Goal: Transaction & Acquisition: Obtain resource

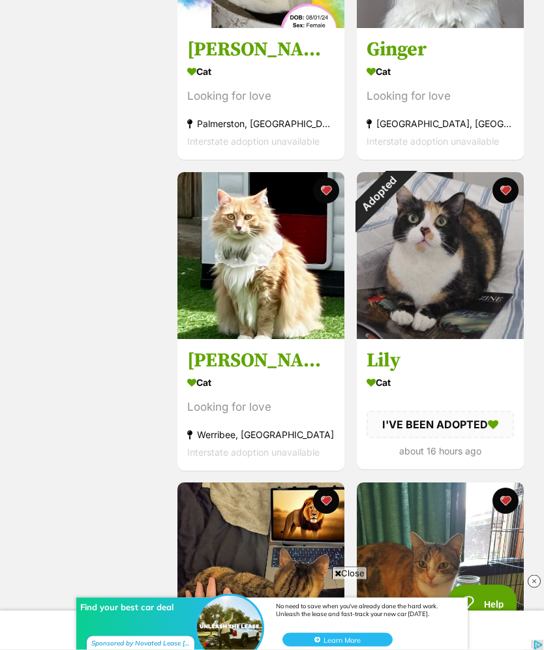
scroll to position [2297, 0]
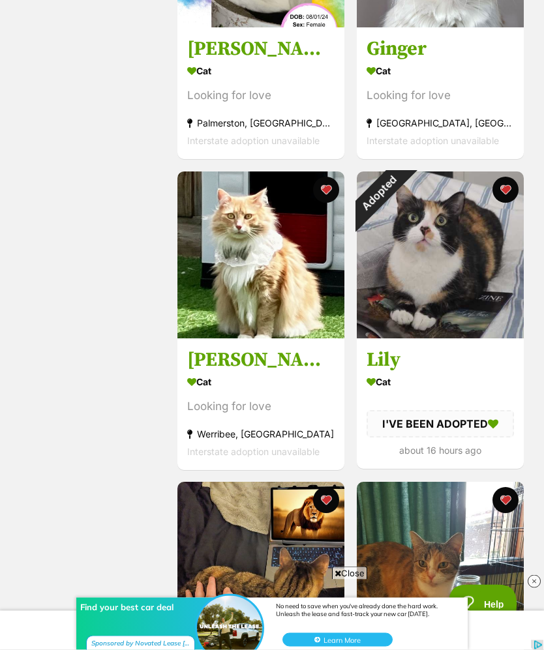
click at [400, 190] on div "Adopted" at bounding box center [379, 194] width 44 height 44
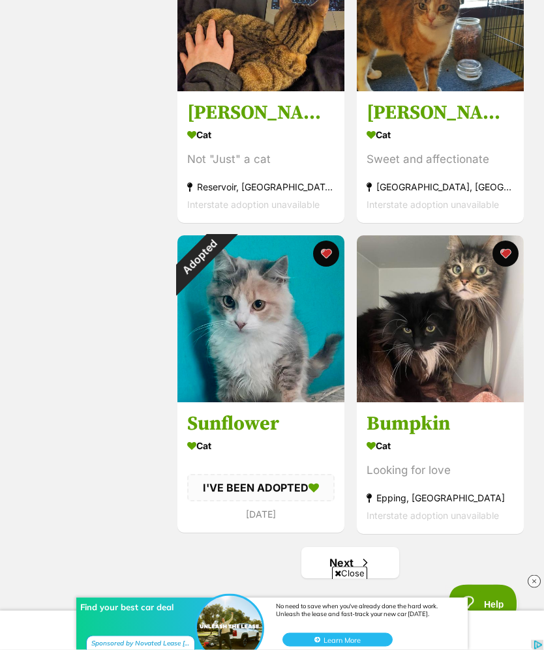
scroll to position [2855, 0]
click at [327, 260] on button "favourite" at bounding box center [326, 254] width 26 height 26
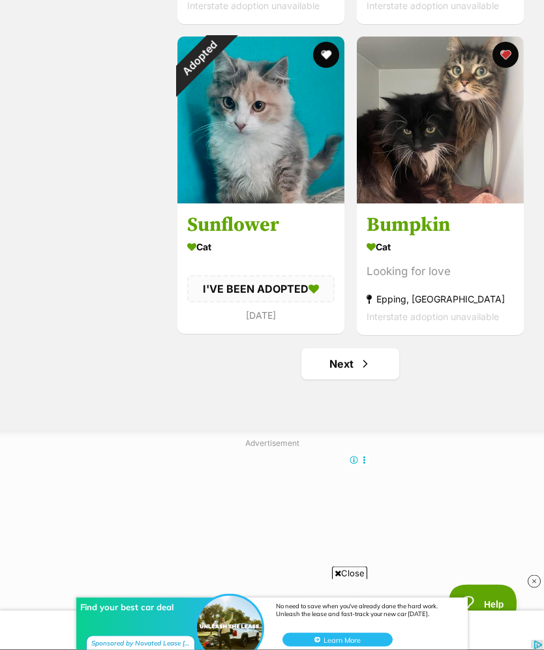
scroll to position [3054, 0]
click at [368, 372] on span "Next page" at bounding box center [365, 364] width 13 height 16
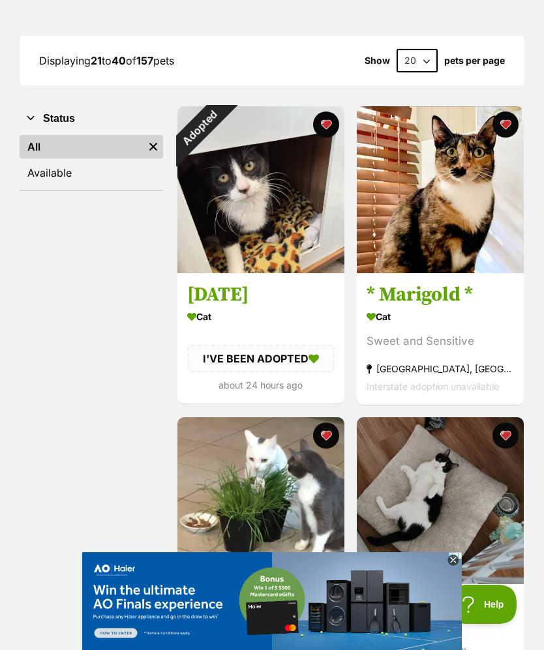
click at [221, 121] on div "Adopted" at bounding box center [199, 128] width 44 height 44
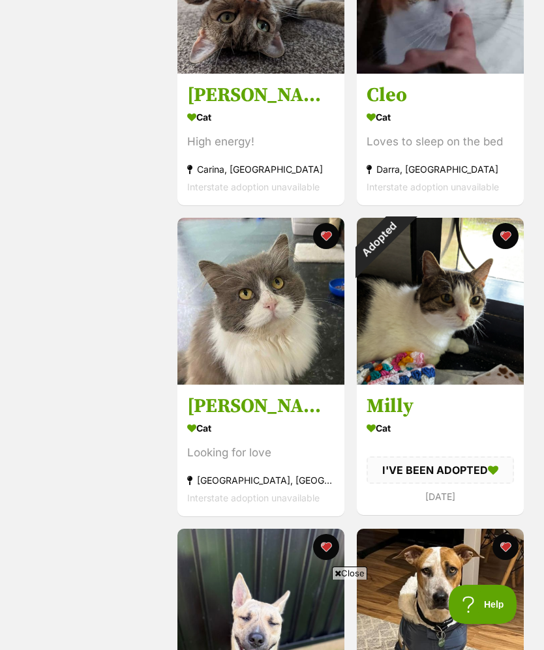
scroll to position [1018, 0]
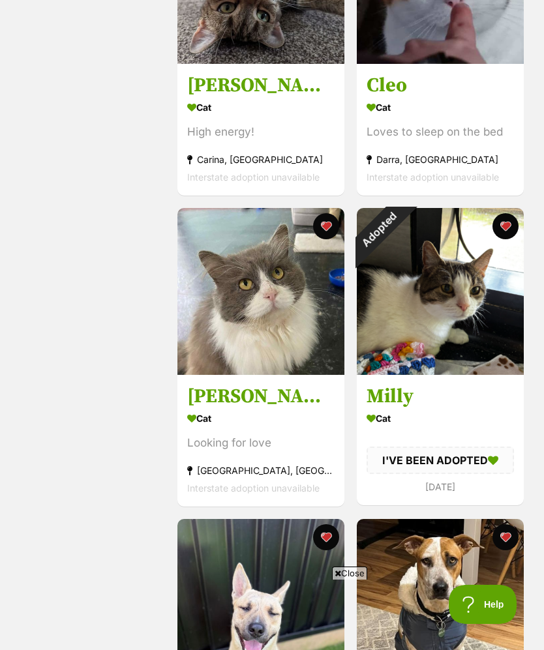
click at [508, 226] on button "favourite" at bounding box center [505, 226] width 26 height 26
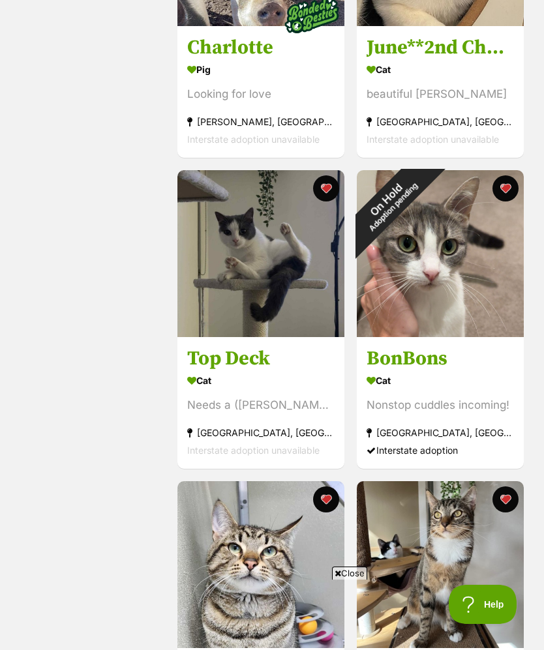
scroll to position [1989, 0]
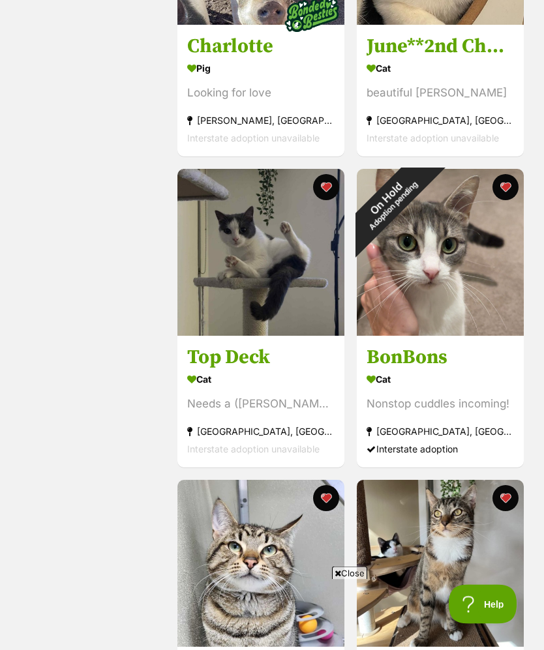
click at [510, 186] on button "favourite" at bounding box center [505, 188] width 26 height 26
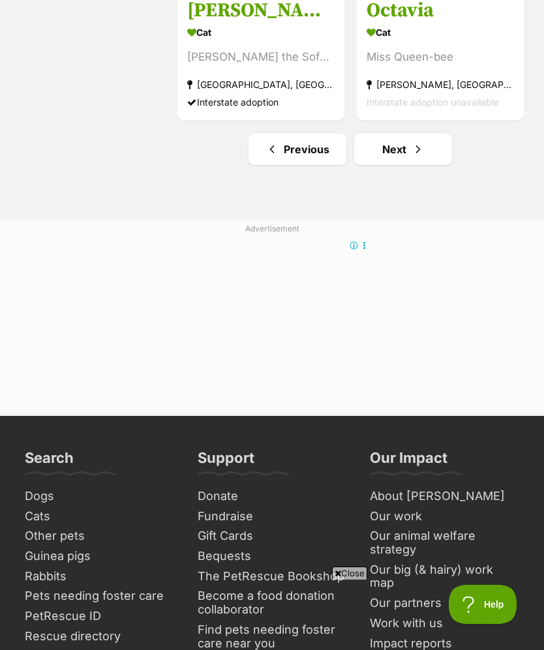
scroll to position [3282, 0]
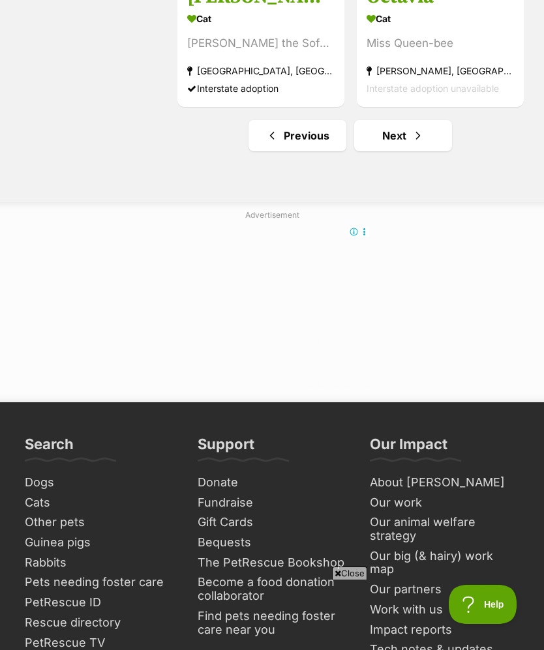
click at [430, 137] on link "Next" at bounding box center [403, 135] width 98 height 31
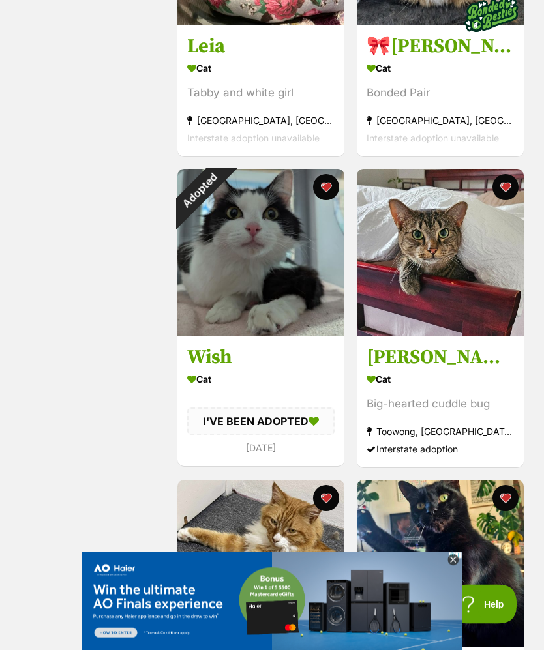
scroll to position [1679, 0]
click at [221, 187] on div "Adopted" at bounding box center [199, 191] width 44 height 44
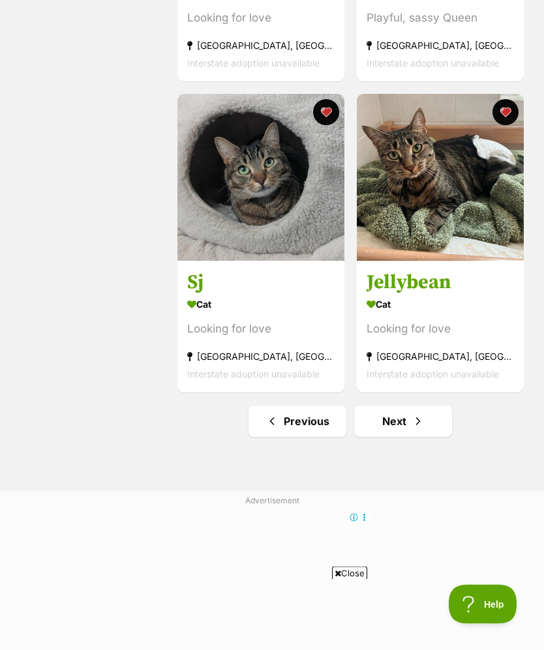
scroll to position [2997, 0]
click at [415, 437] on link "Next" at bounding box center [403, 420] width 98 height 31
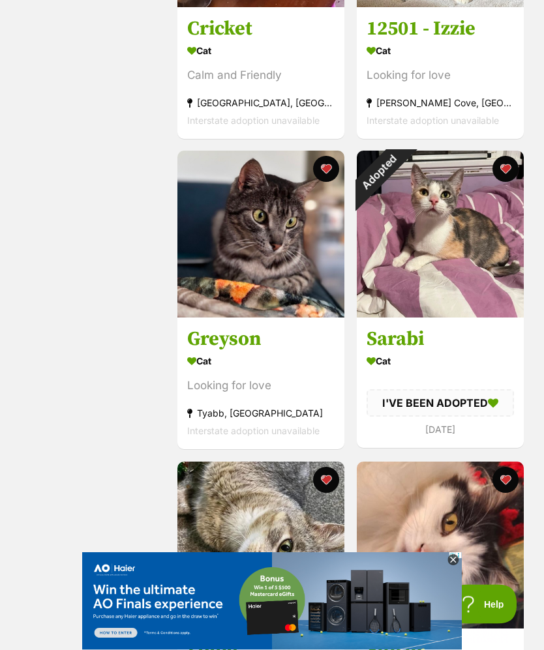
scroll to position [2649, 0]
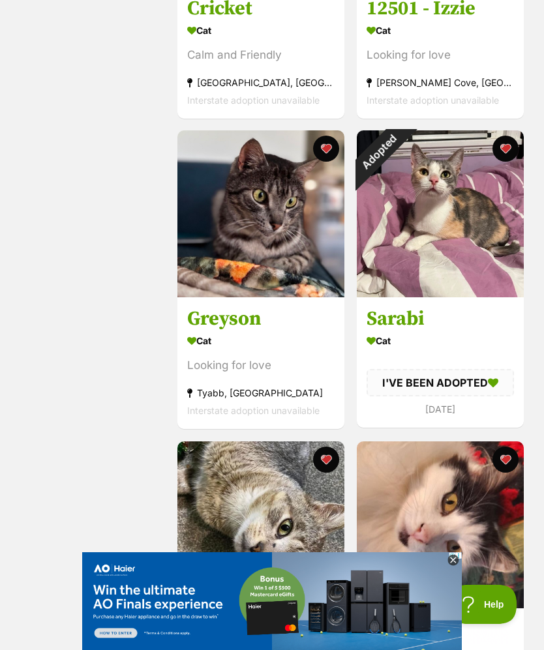
click at [400, 150] on div "Adopted" at bounding box center [379, 152] width 44 height 44
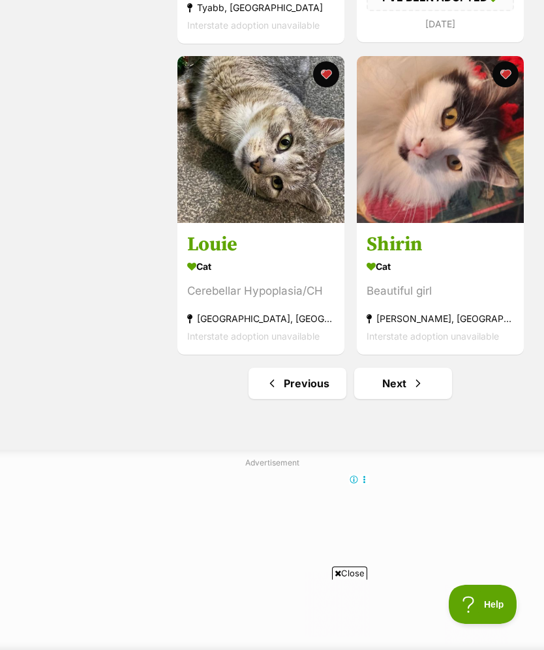
scroll to position [3035, 0]
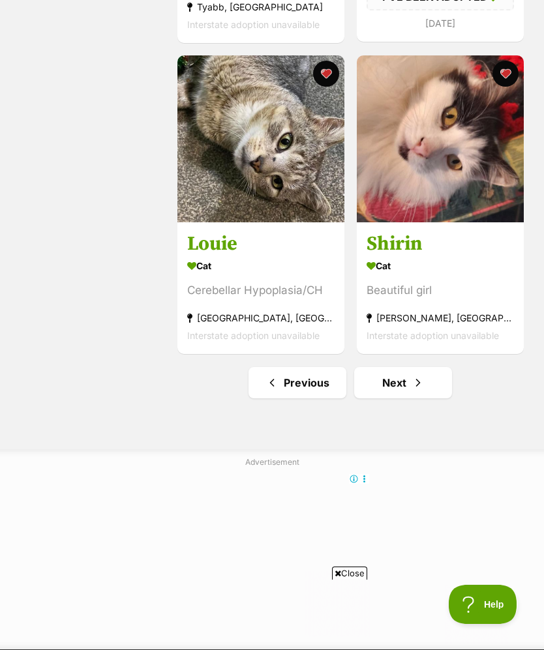
click at [422, 389] on span "Next page" at bounding box center [417, 383] width 13 height 16
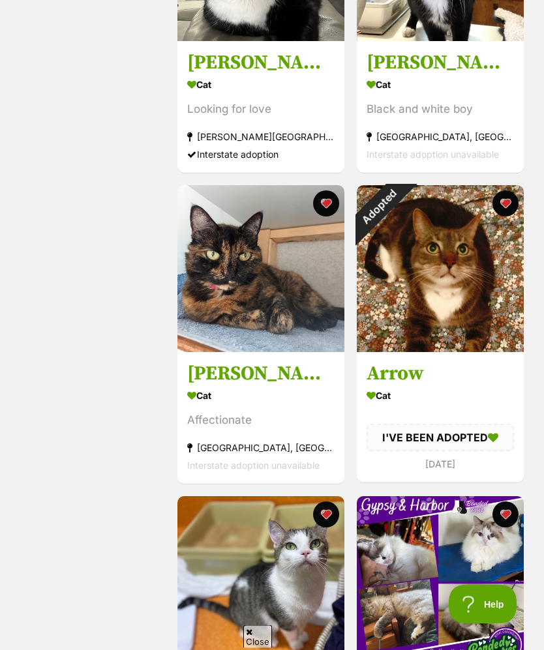
scroll to position [1040, 0]
click at [400, 199] on div "Adopted" at bounding box center [379, 207] width 44 height 44
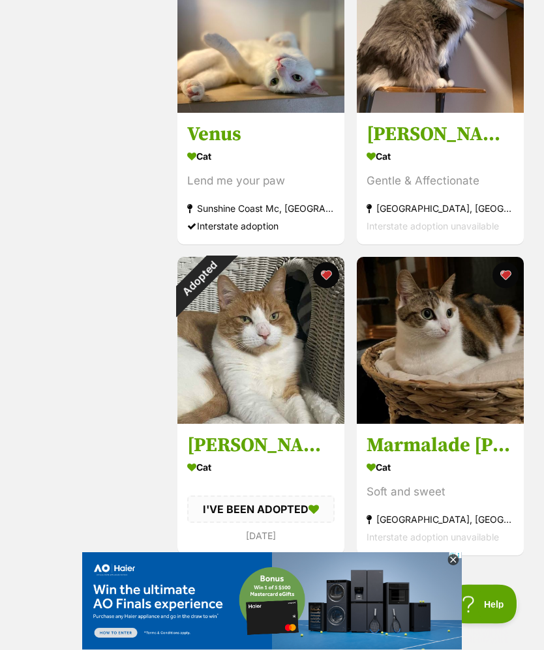
scroll to position [0, 0]
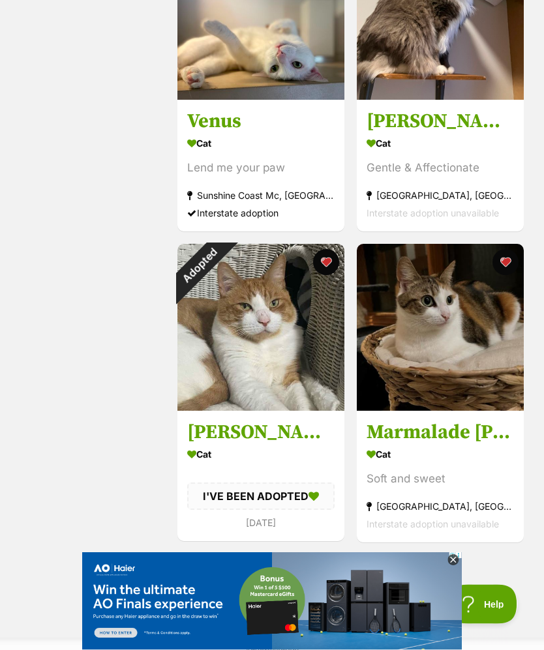
click at [329, 265] on button "favourite" at bounding box center [326, 263] width 26 height 26
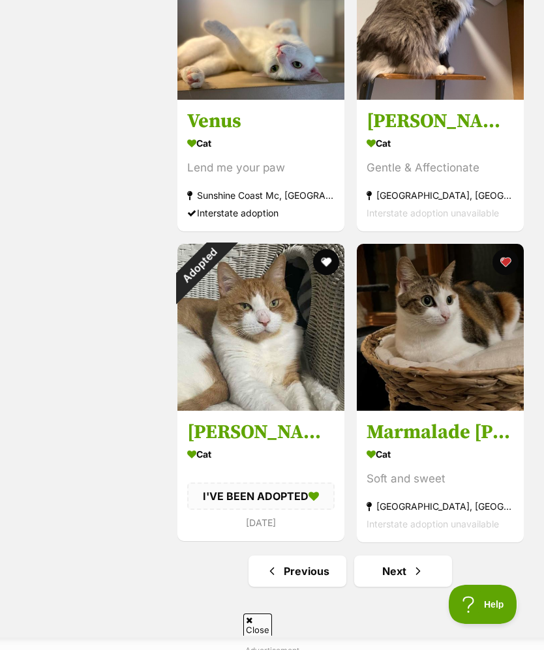
scroll to position [3009, 0]
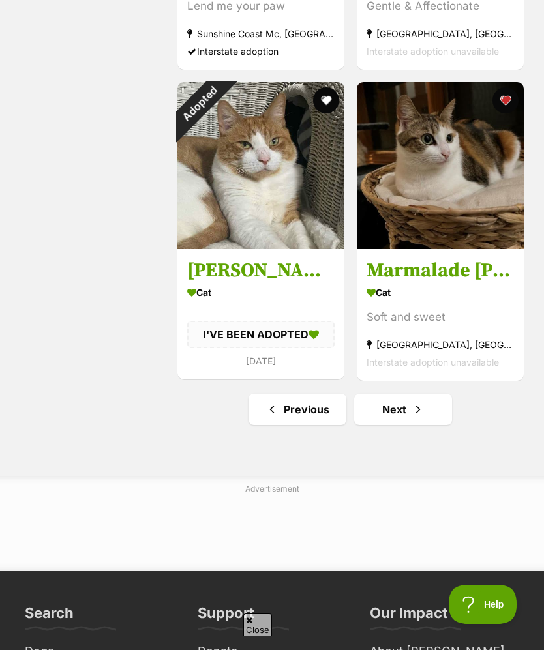
click at [409, 415] on link "Next" at bounding box center [403, 409] width 98 height 31
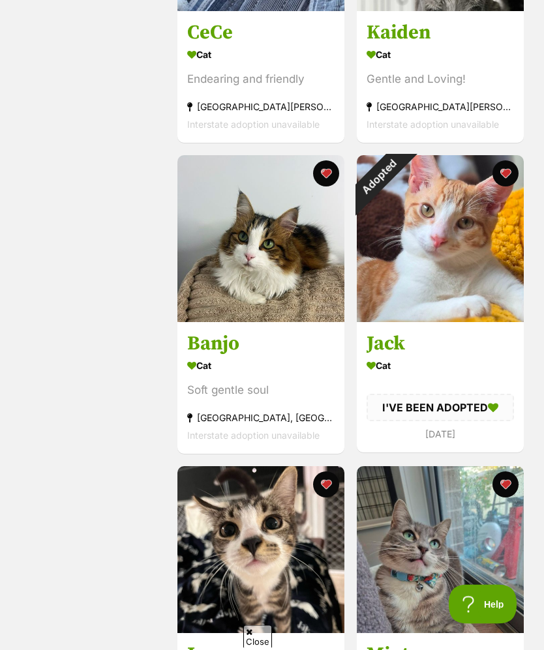
scroll to position [1070, 0]
click at [400, 173] on div "Adopted" at bounding box center [379, 177] width 44 height 44
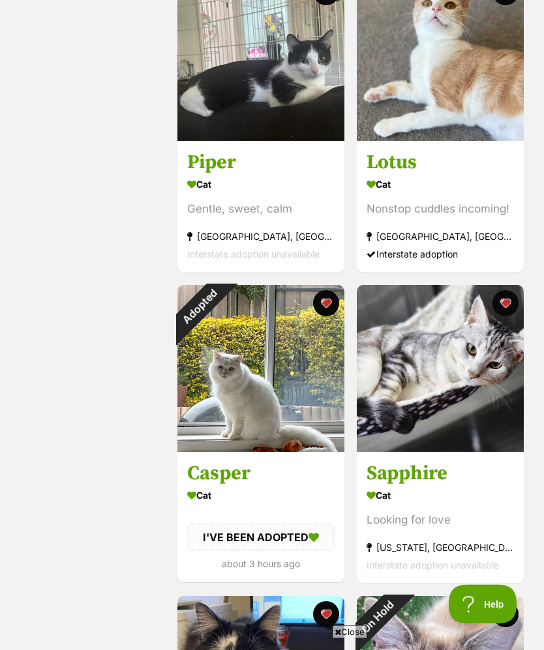
scroll to position [1874, 0]
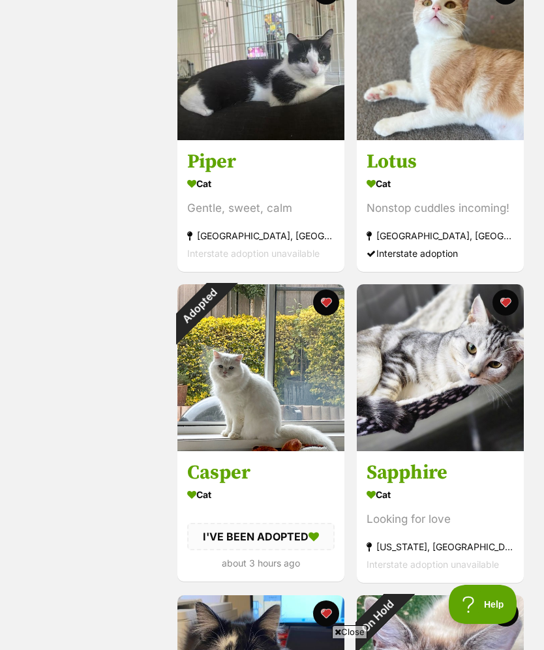
click at [328, 305] on button "favourite" at bounding box center [326, 302] width 26 height 26
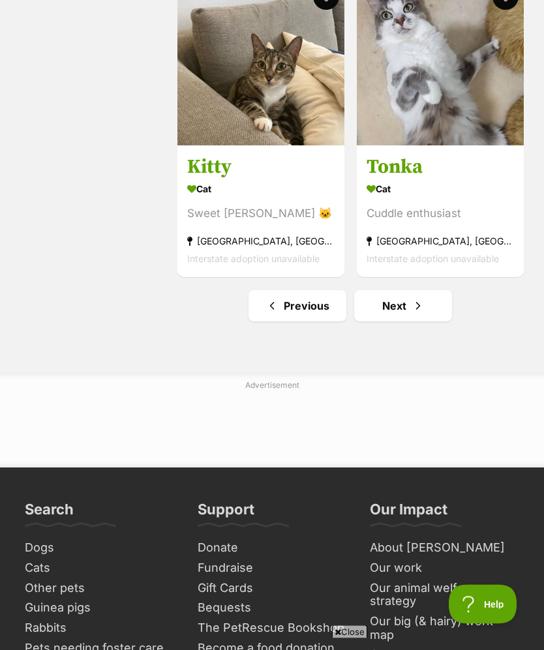
scroll to position [3112, 0]
click at [416, 314] on span "Next page" at bounding box center [417, 306] width 13 height 16
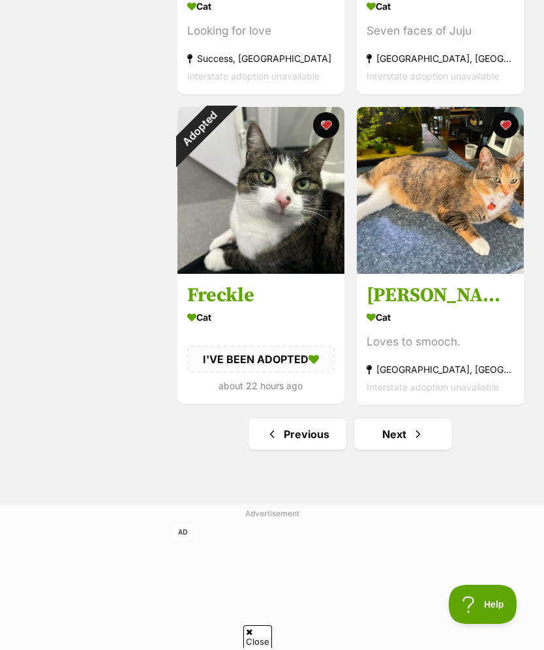
scroll to position [3033, 0]
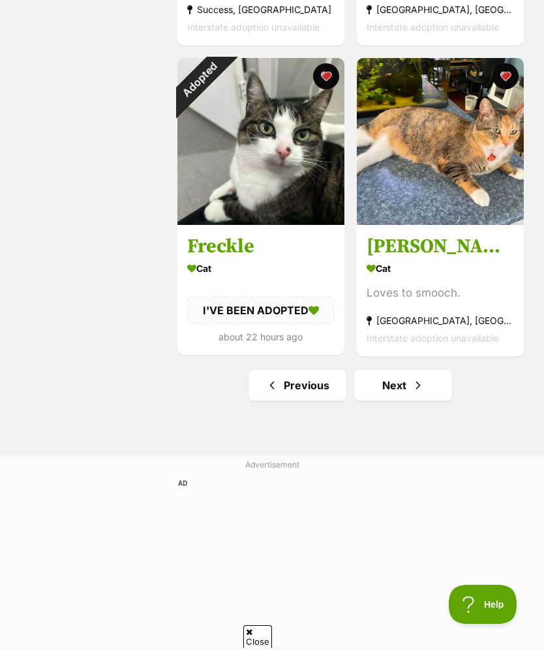
click at [221, 91] on div "Adopted" at bounding box center [199, 80] width 44 height 44
click at [421, 385] on link "Next" at bounding box center [403, 385] width 98 height 31
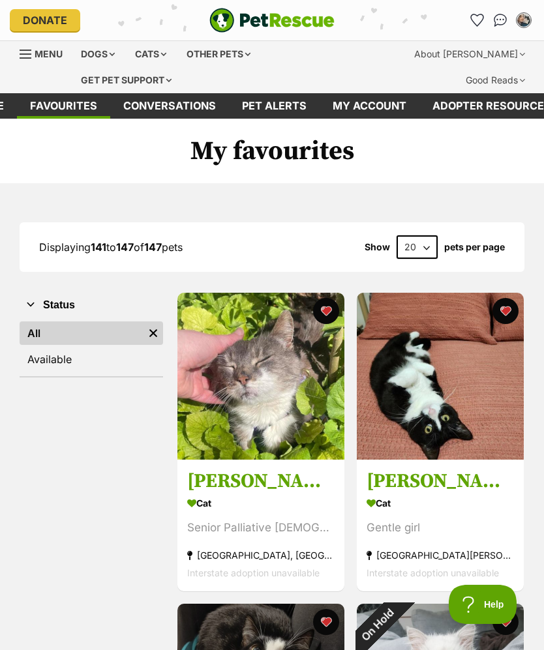
click at [156, 54] on div "Cats" at bounding box center [151, 54] width 50 height 26
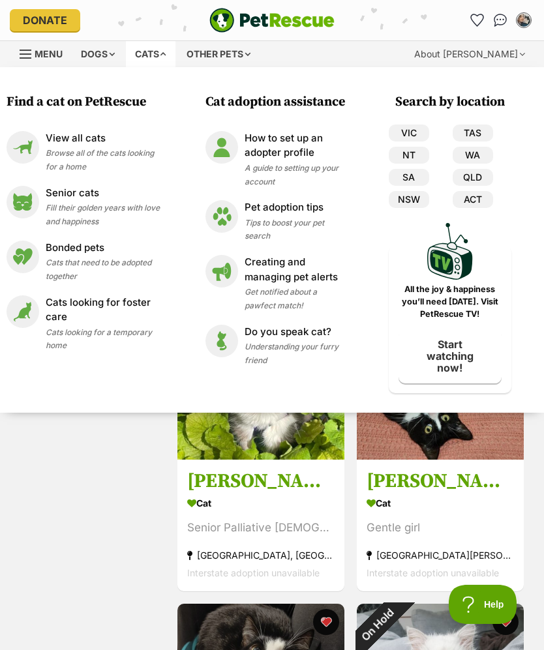
click at [85, 137] on p "View all cats" at bounding box center [103, 138] width 114 height 15
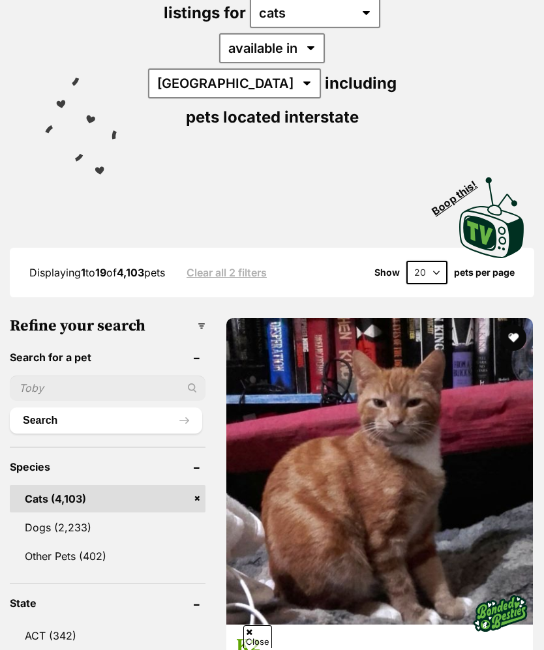
select select "60"
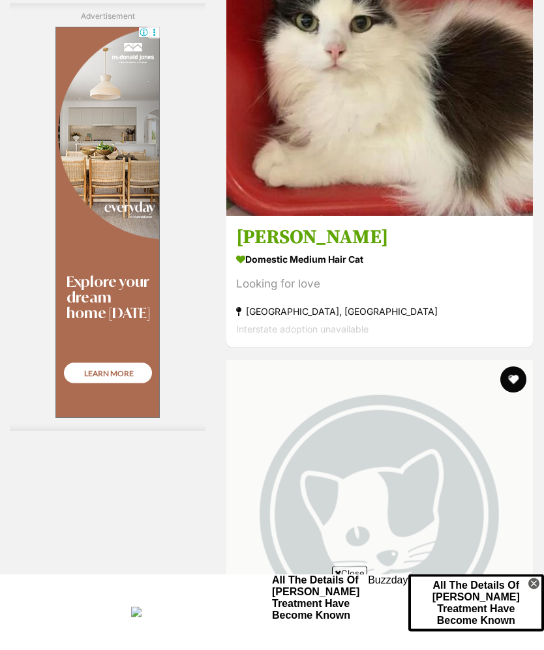
scroll to position [9304, 0]
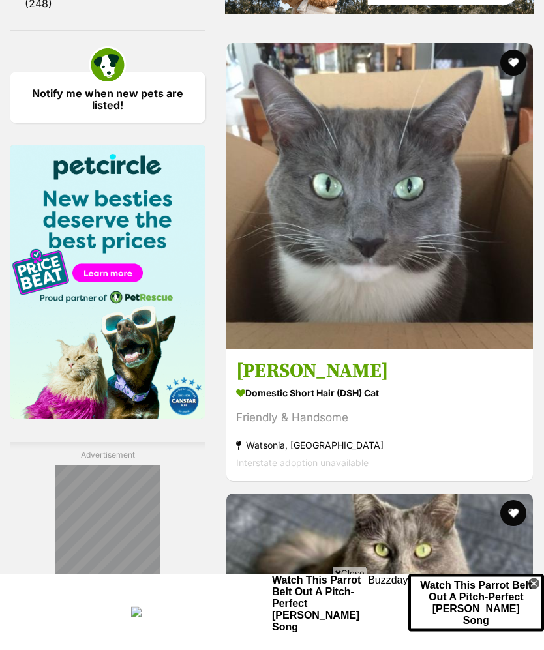
scroll to position [2009, 0]
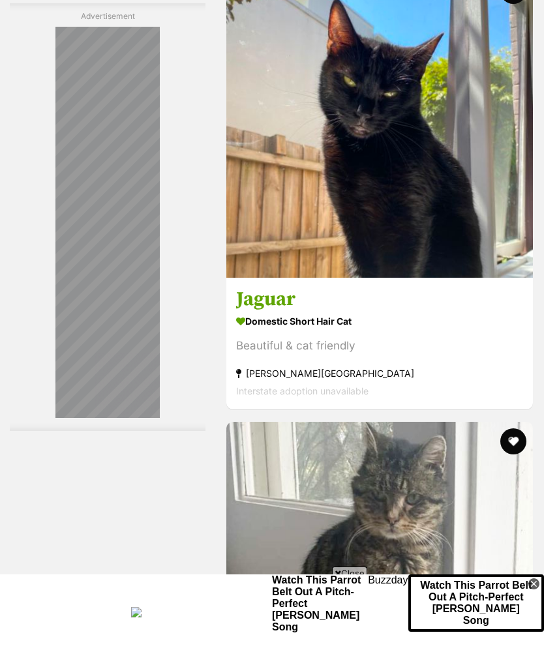
scroll to position [7110, 0]
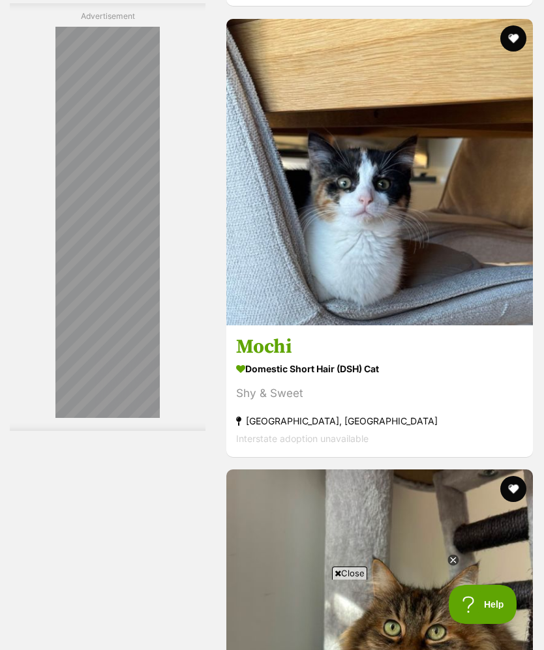
scroll to position [0, 0]
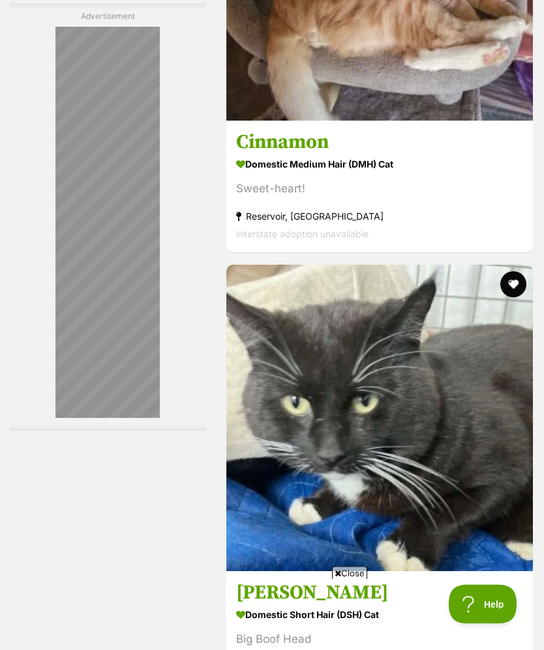
scroll to position [9449, 0]
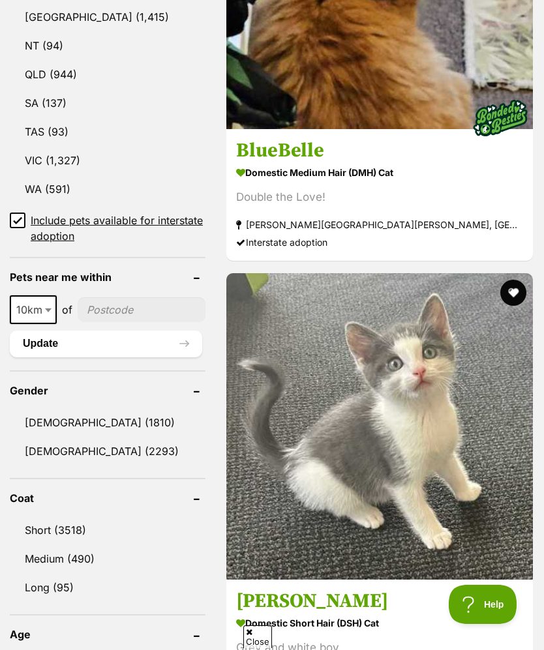
scroll to position [1035, 0]
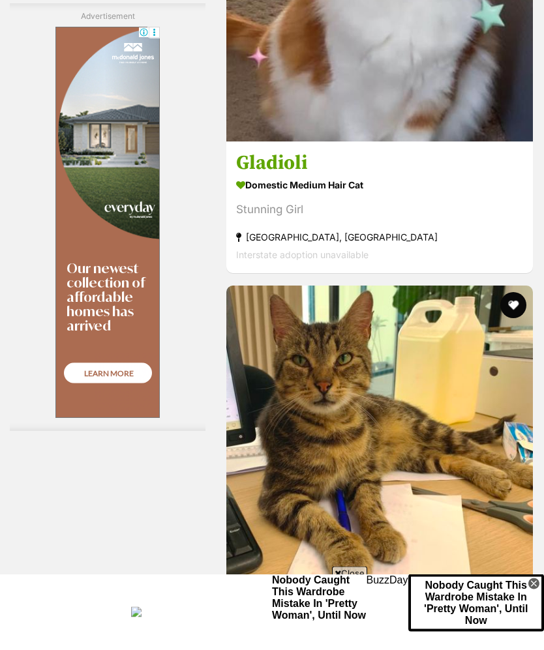
scroll to position [7326, 0]
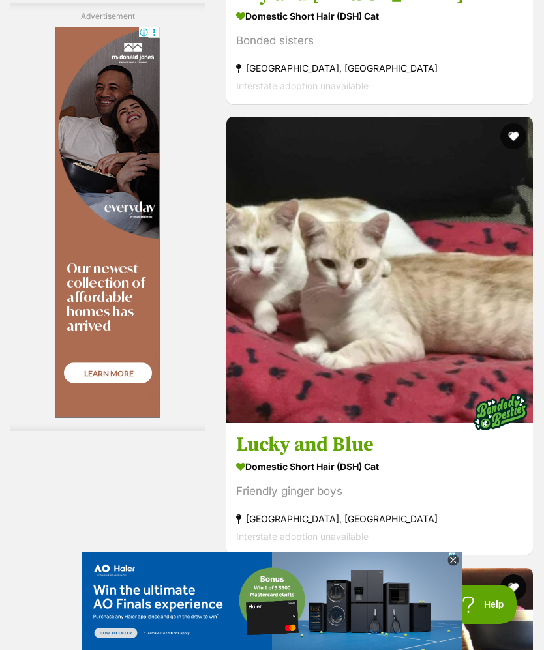
scroll to position [0, 0]
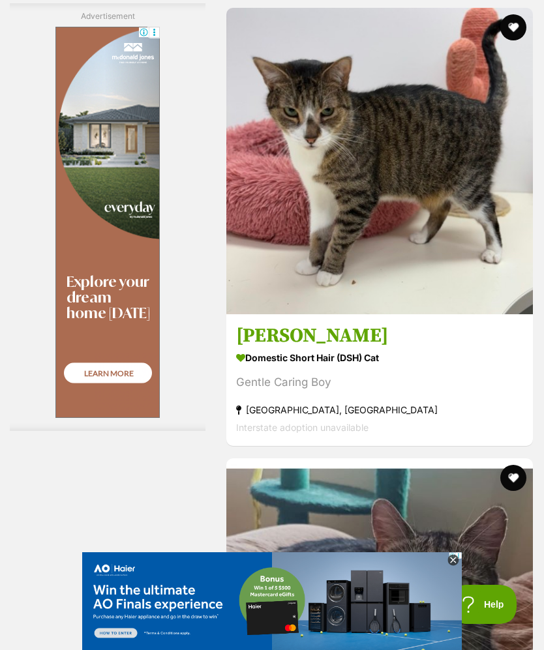
scroll to position [5455, 0]
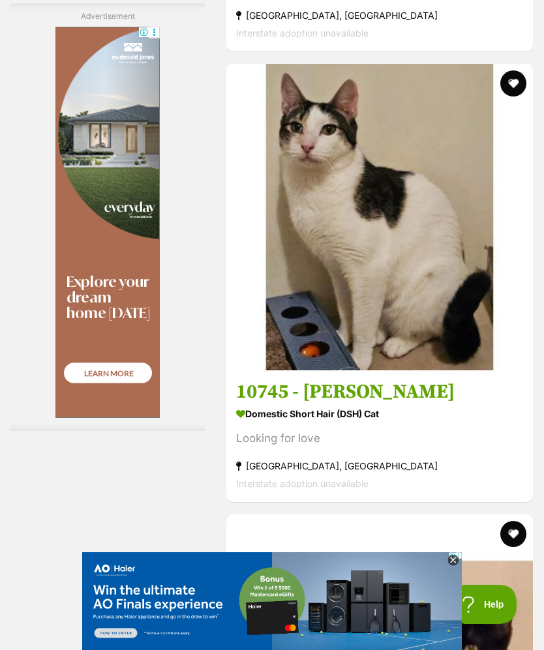
scroll to position [9444, 0]
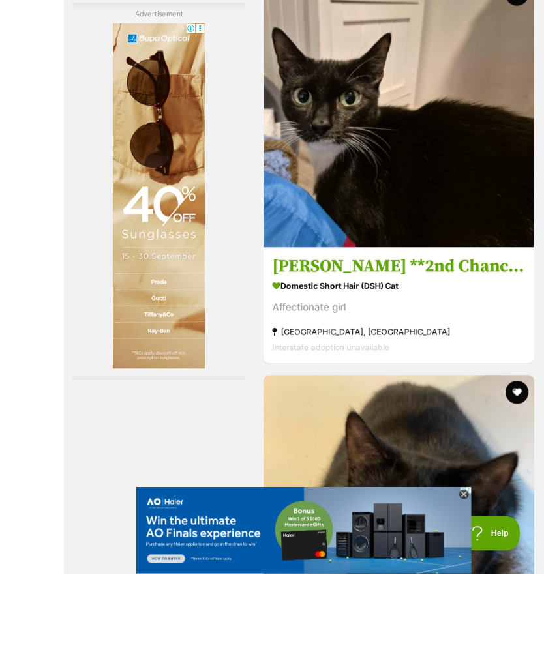
scroll to position [6223, 0]
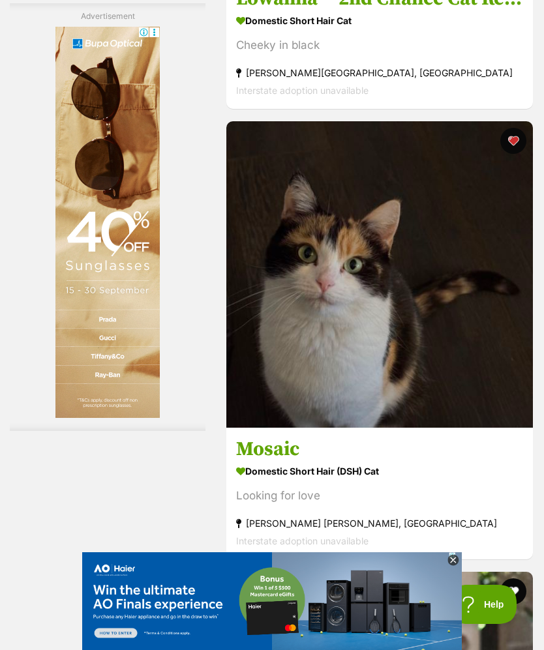
scroll to position [7222, 0]
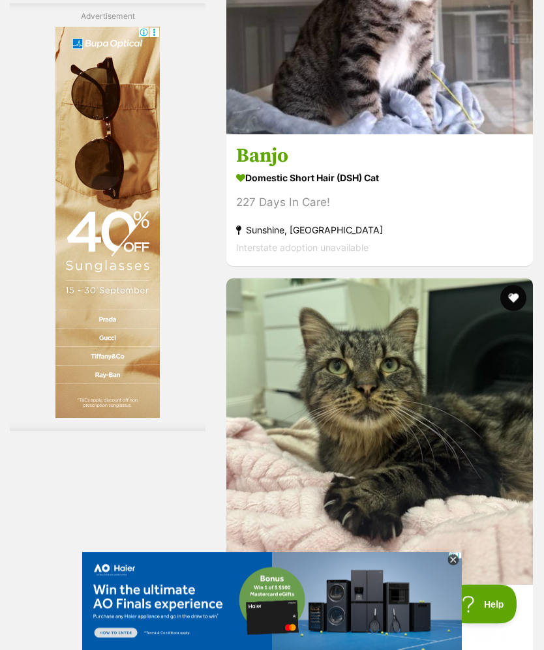
scroll to position [9450, 0]
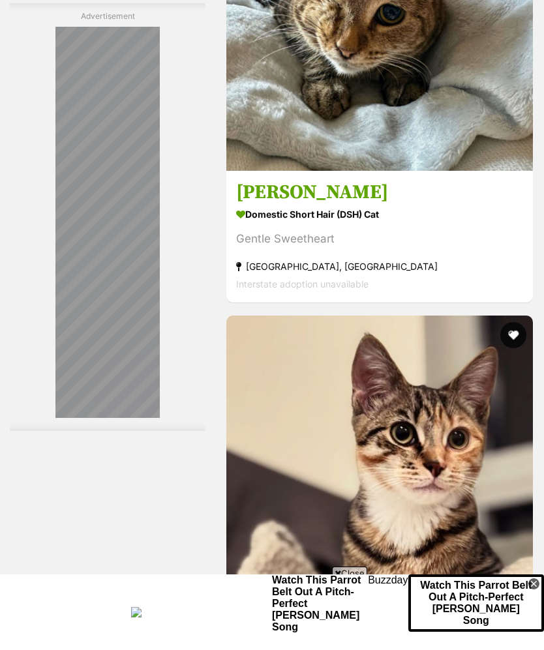
scroll to position [5357, 0]
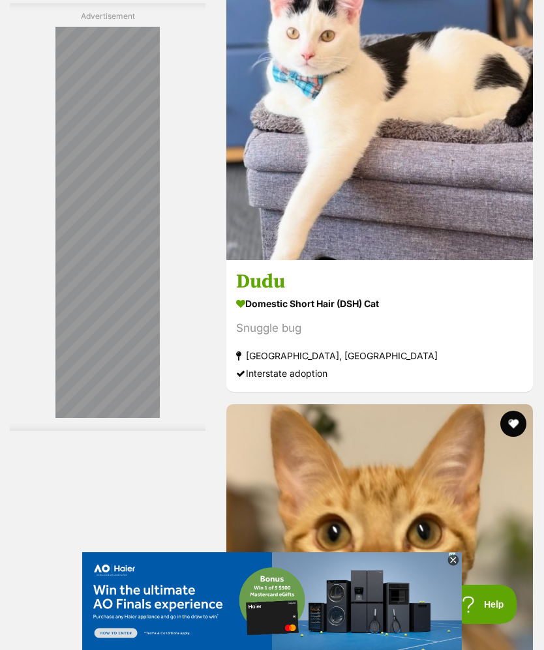
scroll to position [0, 0]
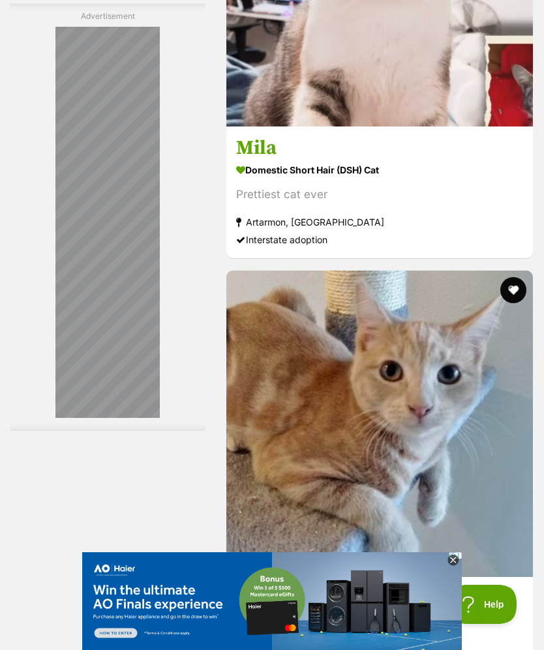
scroll to position [9619, 0]
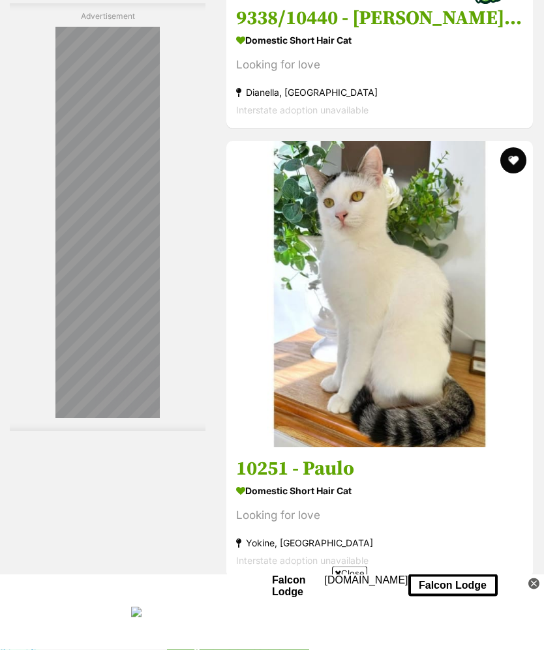
scroll to position [9725, 0]
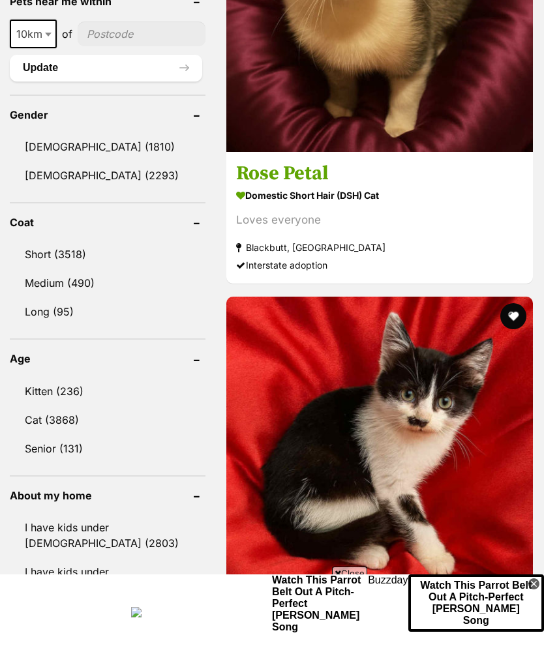
scroll to position [1489, 0]
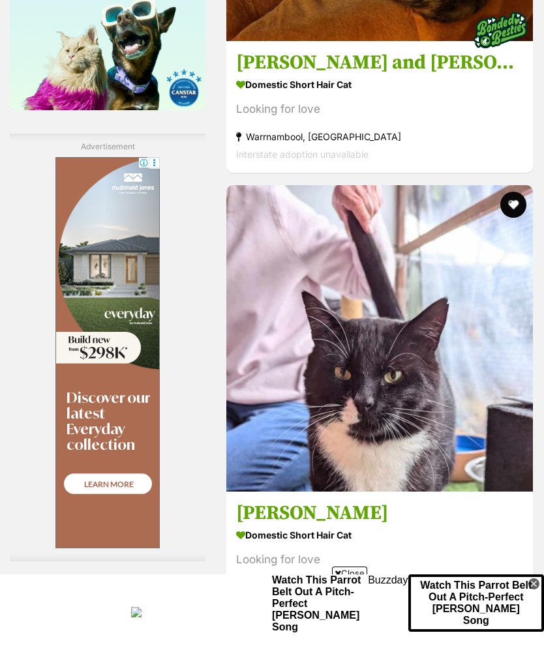
scroll to position [0, 0]
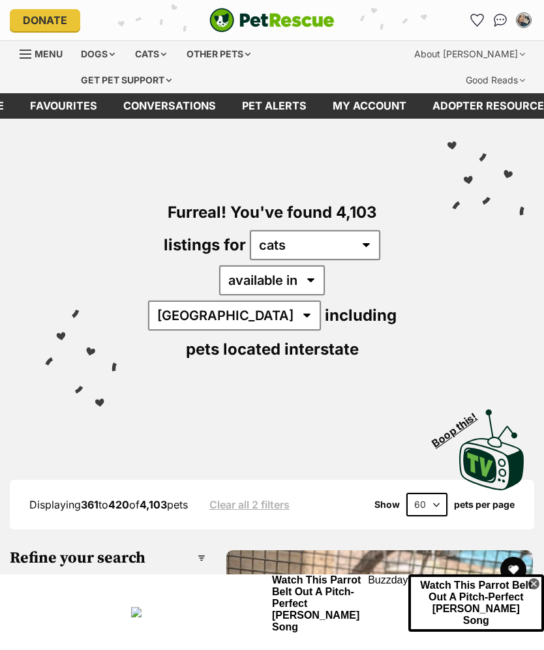
click at [479, 14] on icon "Favourites" at bounding box center [477, 20] width 14 height 13
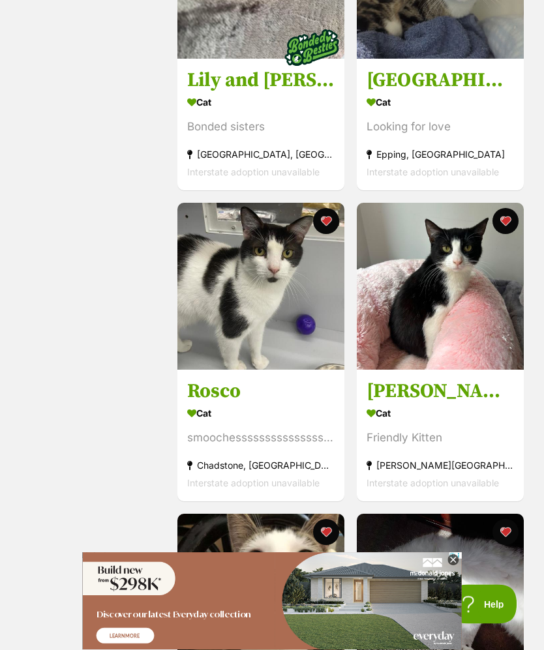
scroll to position [1973, 0]
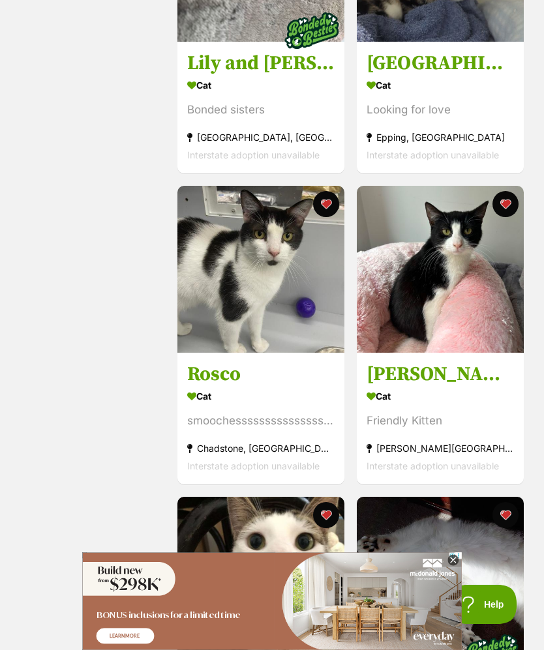
click at [413, 271] on img at bounding box center [440, 269] width 167 height 167
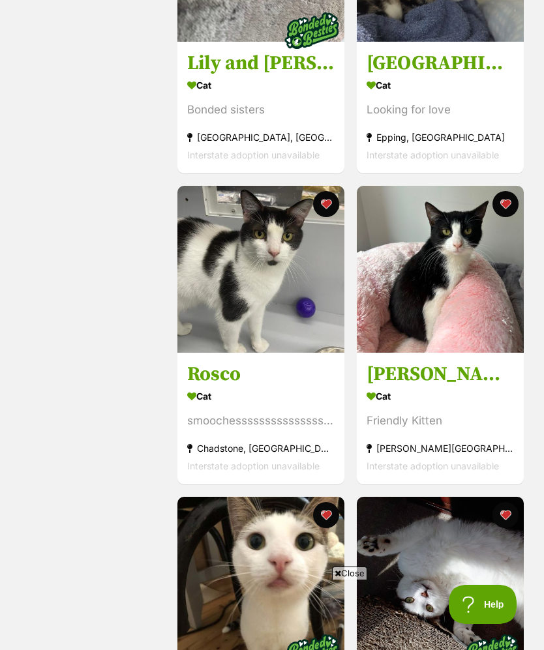
scroll to position [2022, 0]
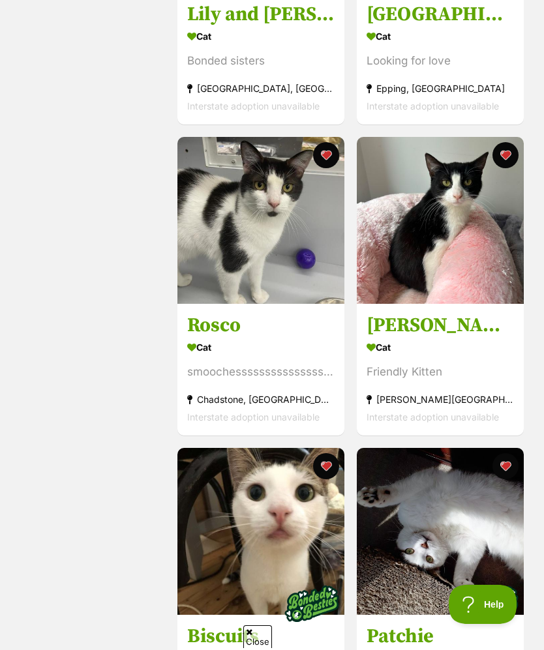
click at [278, 229] on img at bounding box center [260, 220] width 167 height 167
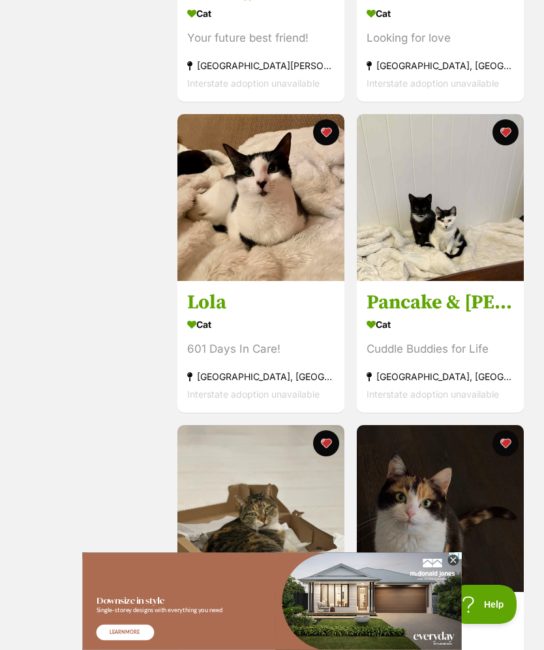
scroll to position [0, 0]
click at [428, 202] on img at bounding box center [440, 197] width 167 height 167
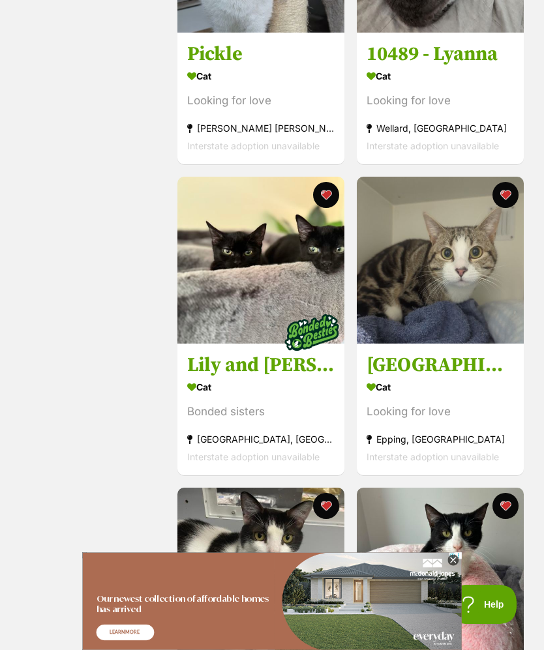
click at [265, 258] on img at bounding box center [260, 260] width 167 height 167
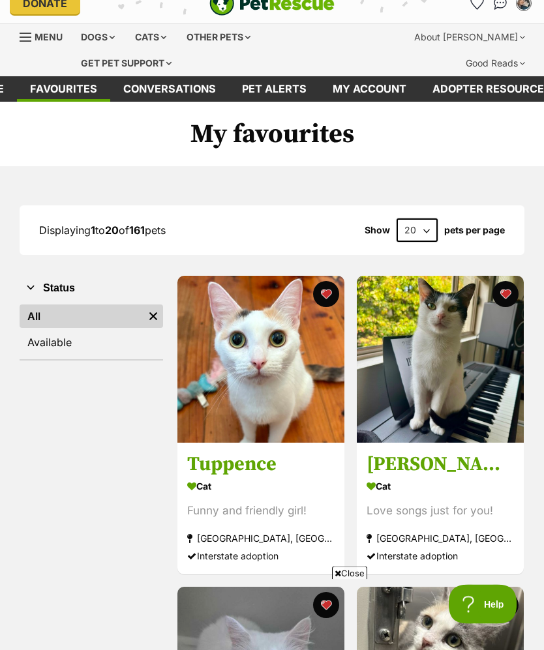
scroll to position [13, 0]
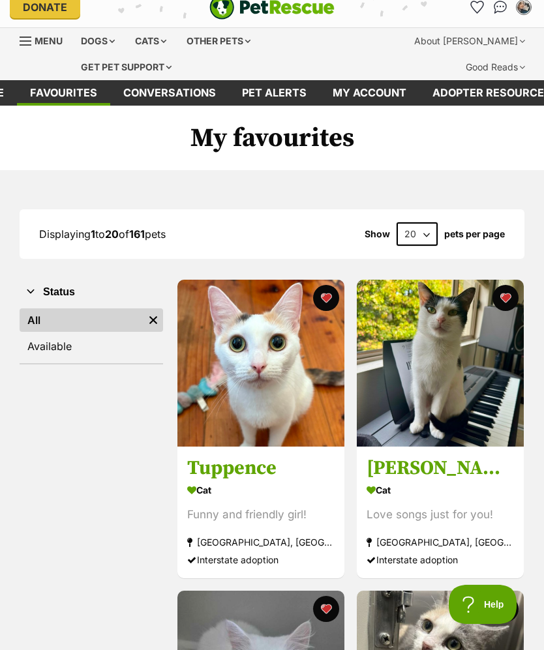
click at [443, 342] on img at bounding box center [440, 363] width 167 height 167
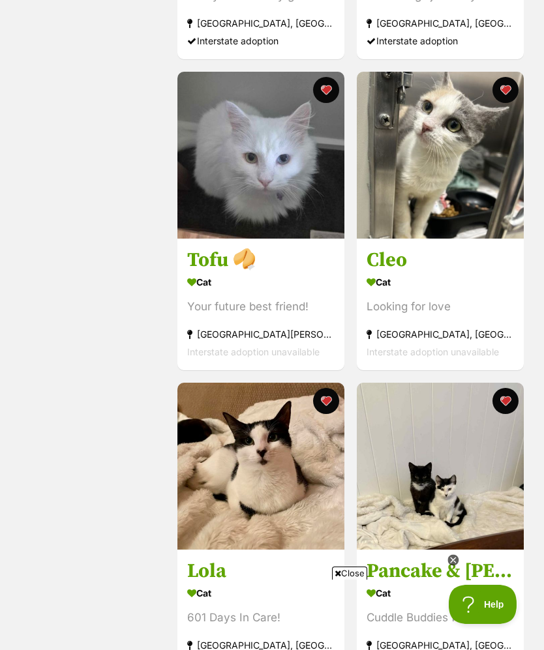
scroll to position [601, 0]
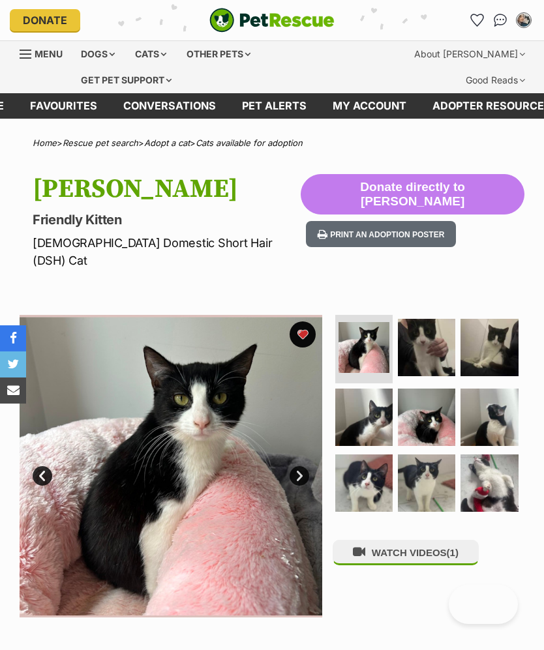
click at [435, 319] on img at bounding box center [426, 347] width 57 height 57
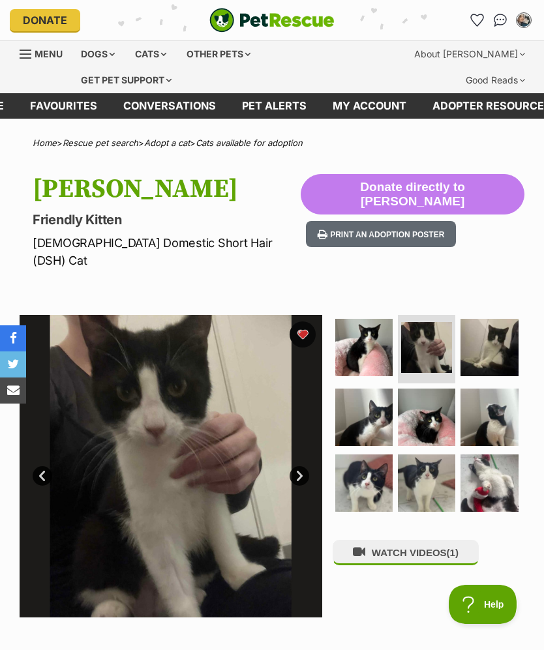
click at [502, 326] on img at bounding box center [488, 347] width 57 height 57
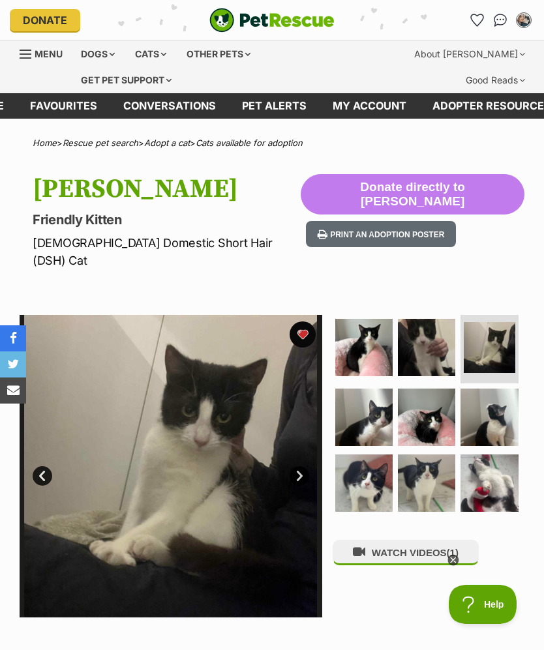
click at [432, 398] on img at bounding box center [426, 417] width 57 height 57
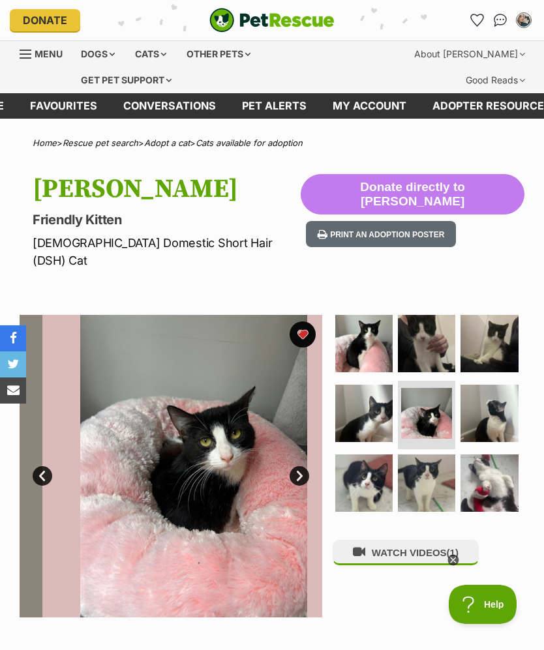
click at [443, 419] on img at bounding box center [426, 413] width 51 height 51
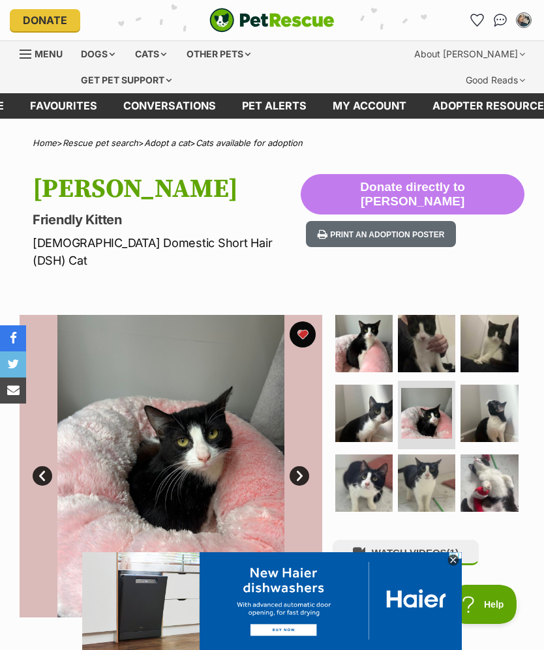
click at [430, 454] on img at bounding box center [426, 482] width 57 height 57
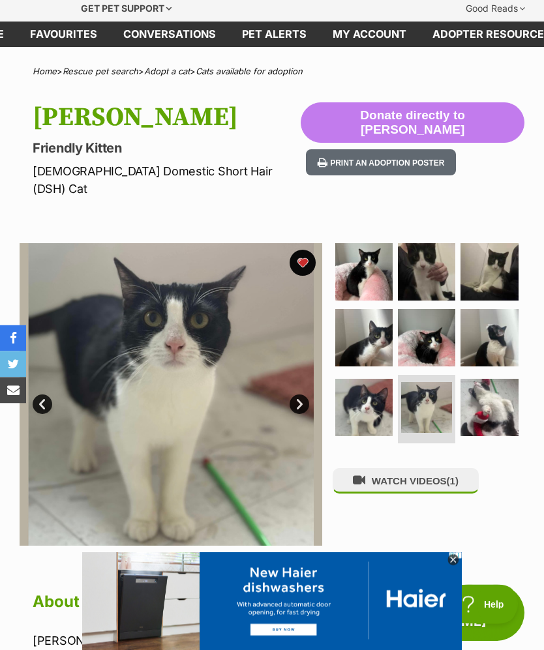
scroll to position [72, 0]
click at [440, 338] on img at bounding box center [426, 337] width 57 height 57
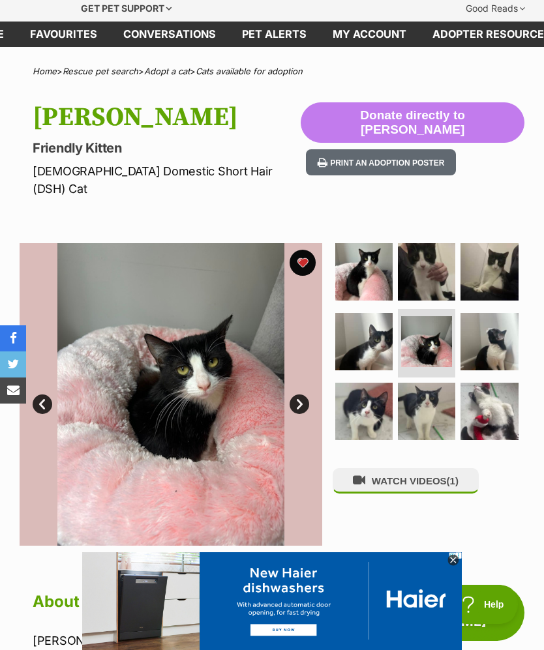
click at [492, 388] on img at bounding box center [488, 411] width 57 height 57
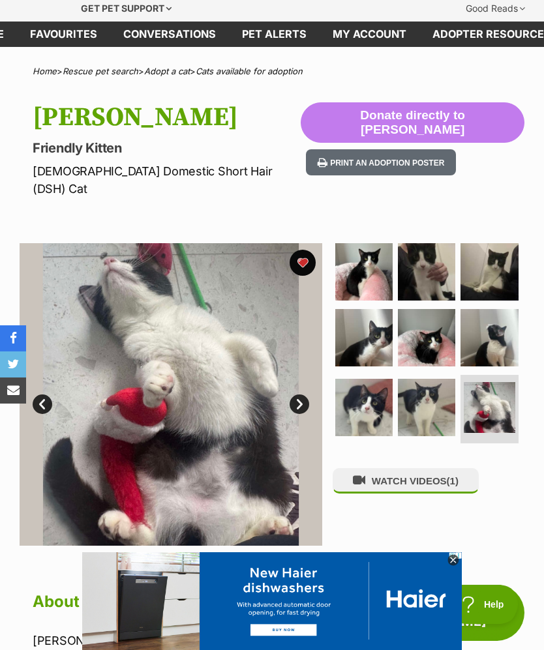
click at [420, 386] on img at bounding box center [426, 407] width 57 height 57
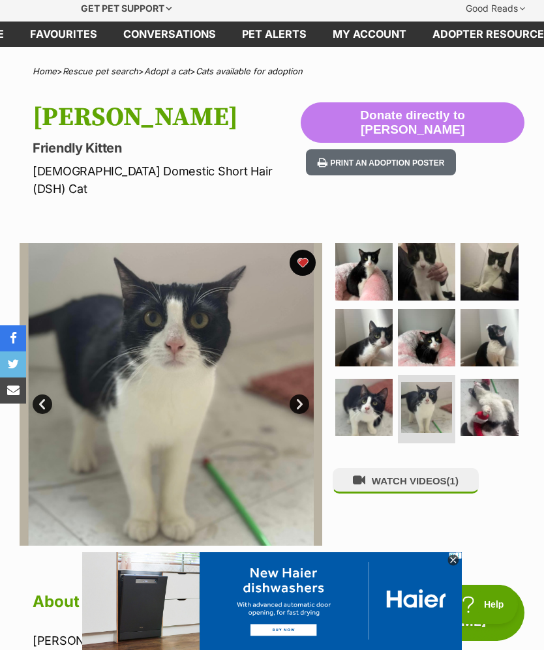
click at [367, 403] on img at bounding box center [363, 407] width 57 height 57
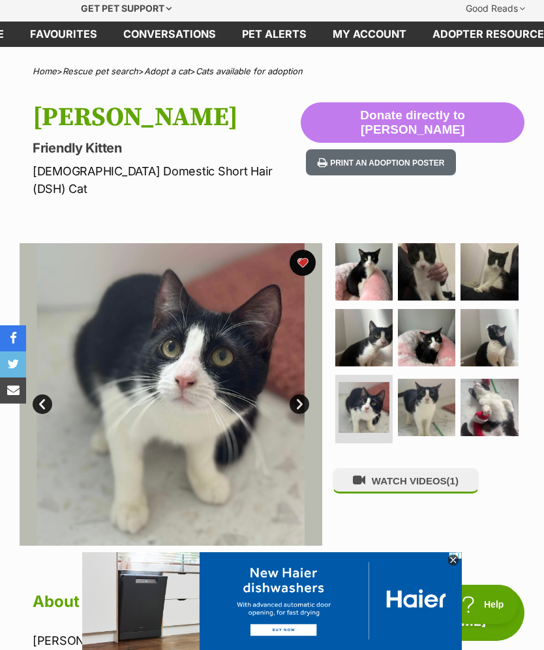
scroll to position [0, 0]
click at [411, 324] on img at bounding box center [426, 337] width 57 height 57
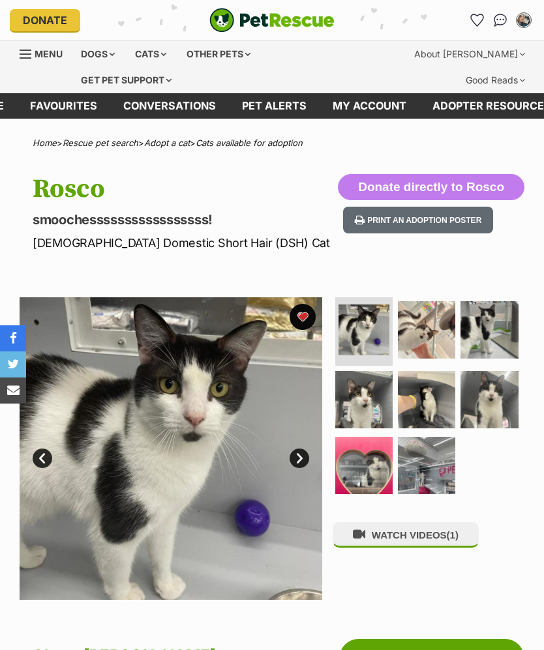
click at [370, 445] on img at bounding box center [363, 465] width 57 height 57
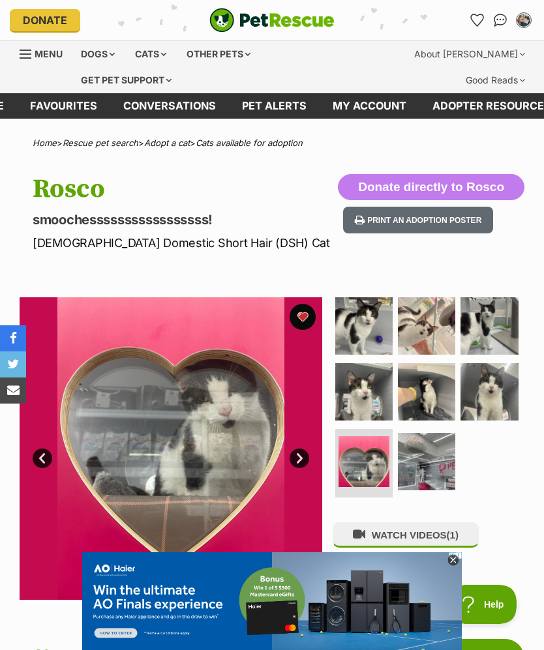
click at [383, 308] on img at bounding box center [363, 325] width 57 height 57
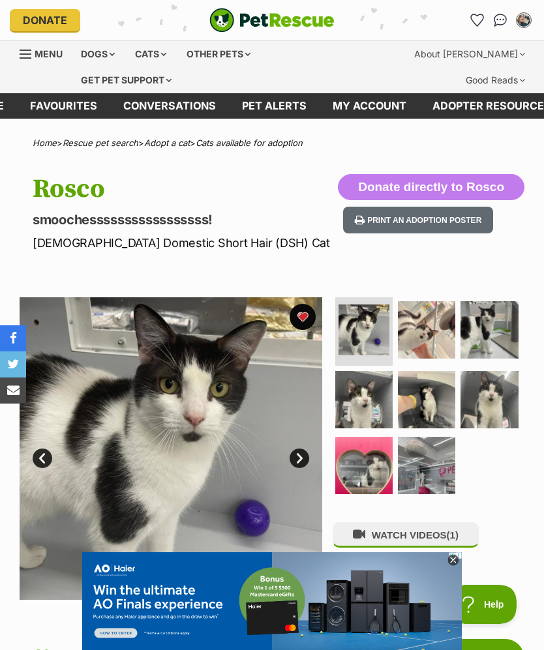
click at [426, 338] on img at bounding box center [426, 329] width 57 height 57
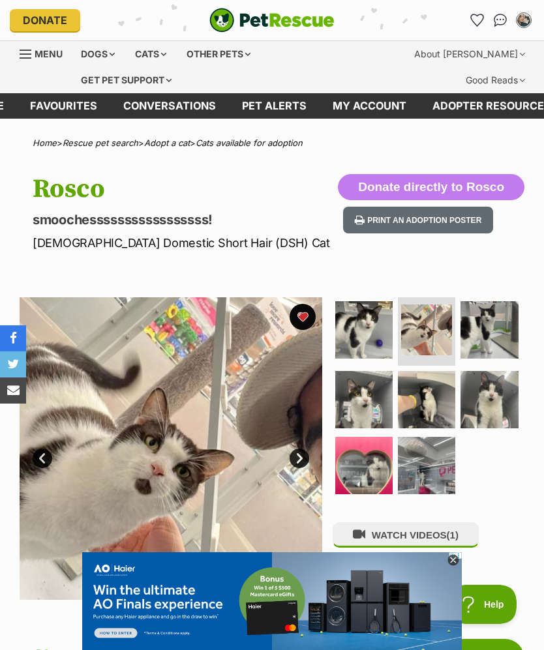
click at [486, 336] on img at bounding box center [488, 329] width 57 height 57
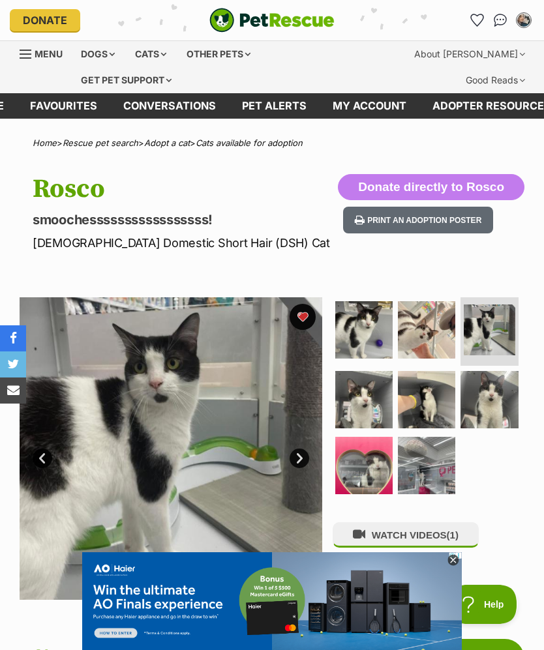
click at [487, 393] on img at bounding box center [488, 399] width 57 height 57
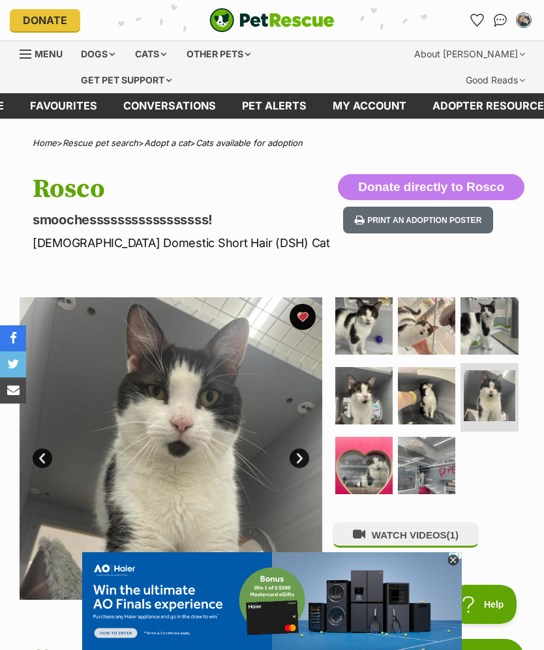
click at [423, 403] on img at bounding box center [426, 395] width 57 height 57
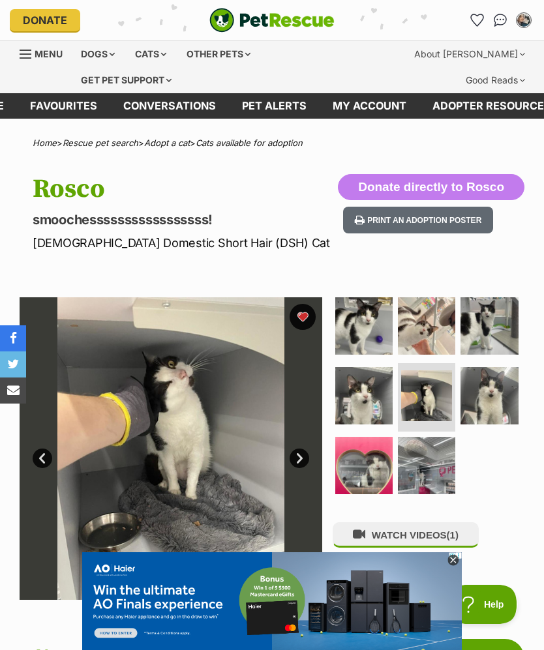
click at [428, 443] on img at bounding box center [426, 465] width 57 height 57
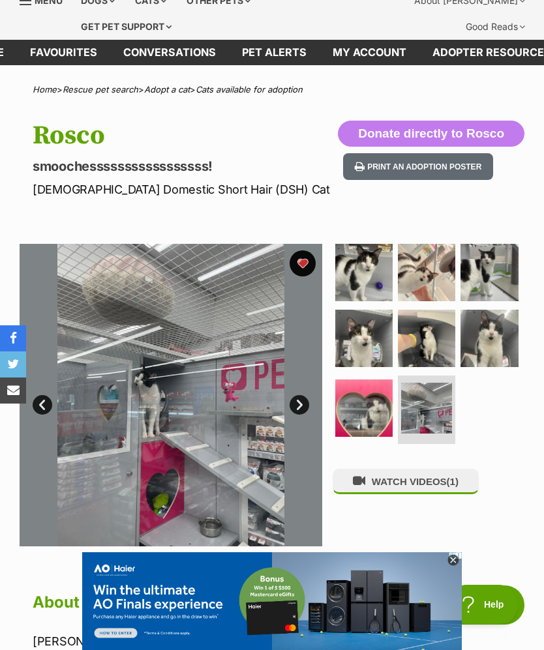
scroll to position [54, 0]
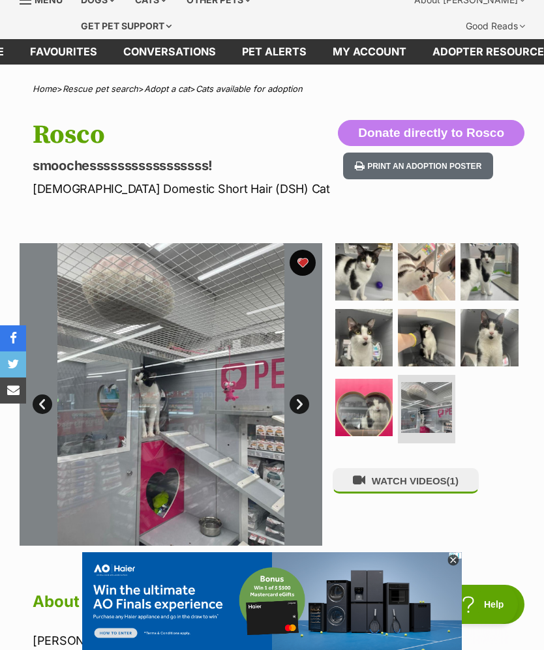
click at [379, 334] on img at bounding box center [363, 337] width 57 height 57
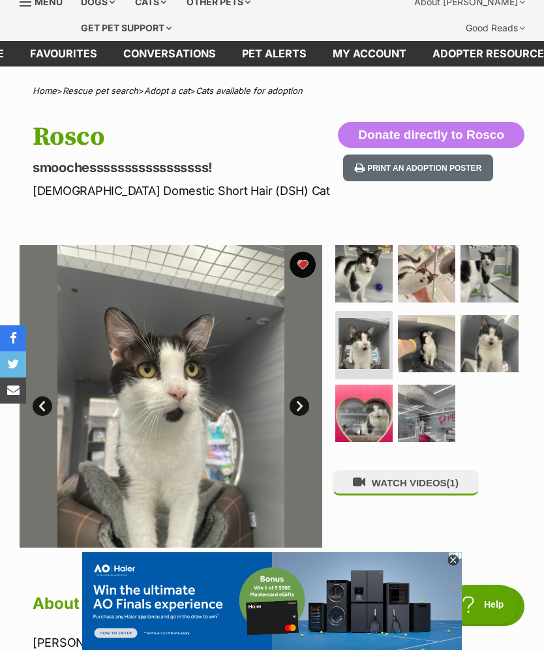
scroll to position [29, 0]
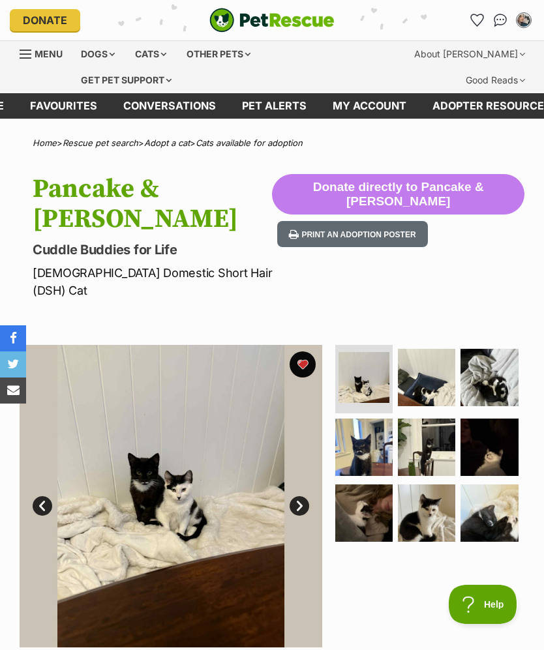
click at [432, 349] on img at bounding box center [426, 377] width 57 height 57
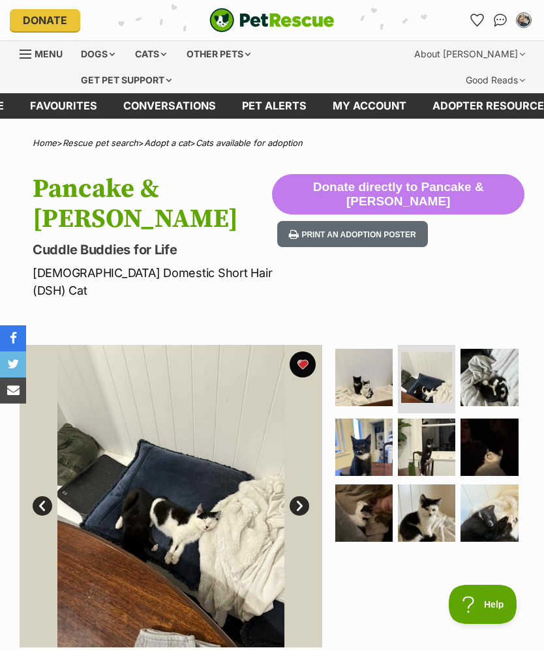
click at [439, 419] on img at bounding box center [426, 447] width 57 height 57
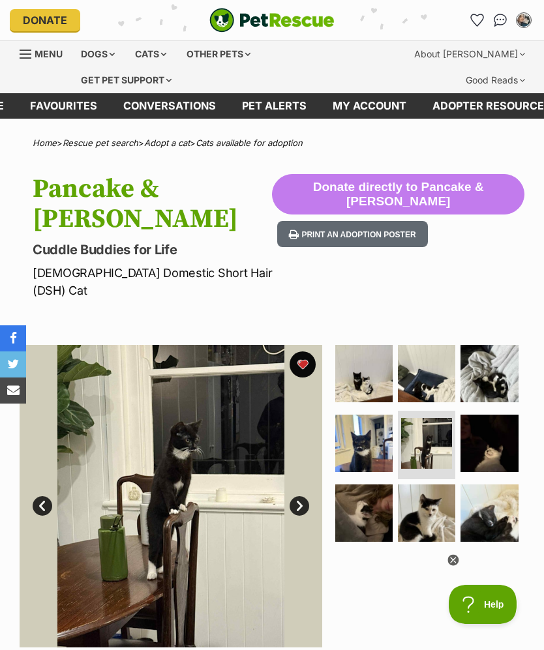
click at [430, 484] on img at bounding box center [426, 512] width 57 height 57
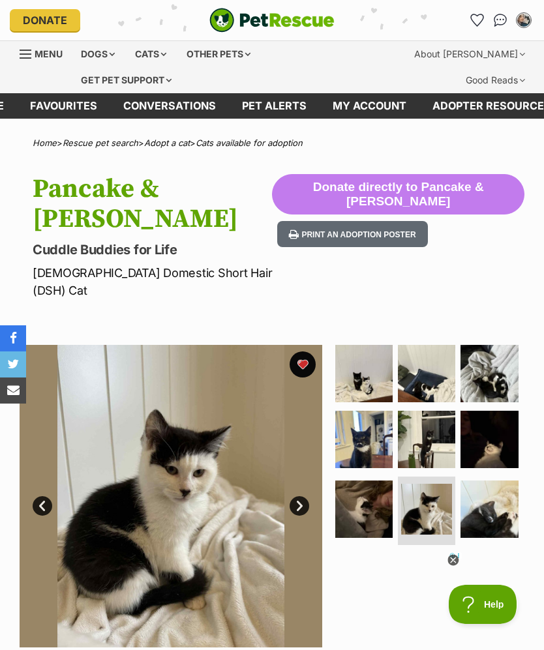
click at [498, 411] on img at bounding box center [488, 439] width 57 height 57
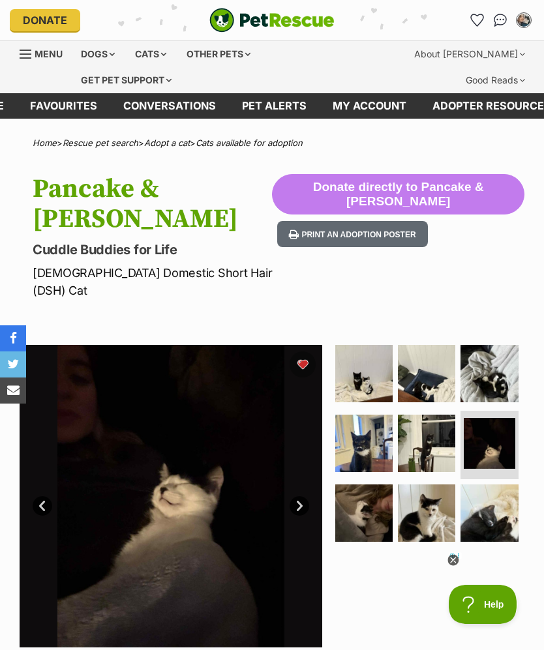
click at [479, 484] on img at bounding box center [488, 512] width 57 height 57
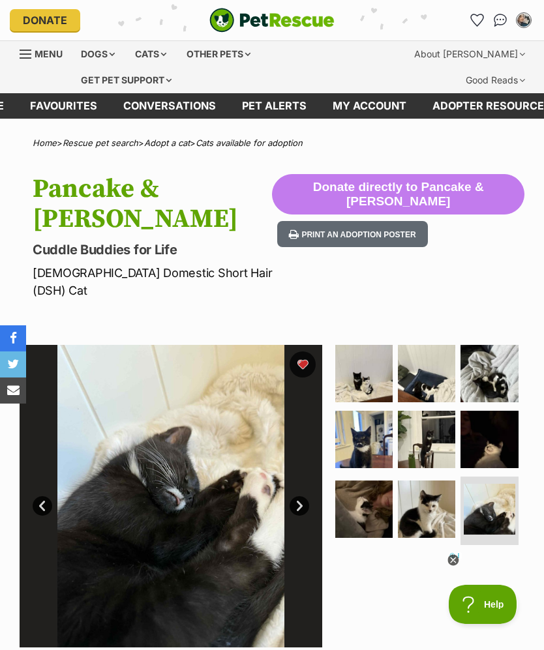
click at [369, 480] on img at bounding box center [363, 508] width 57 height 57
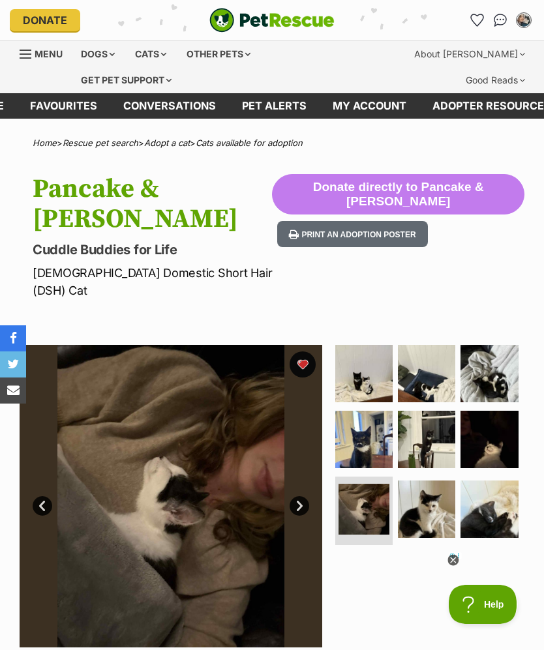
click at [430, 480] on img at bounding box center [426, 508] width 57 height 57
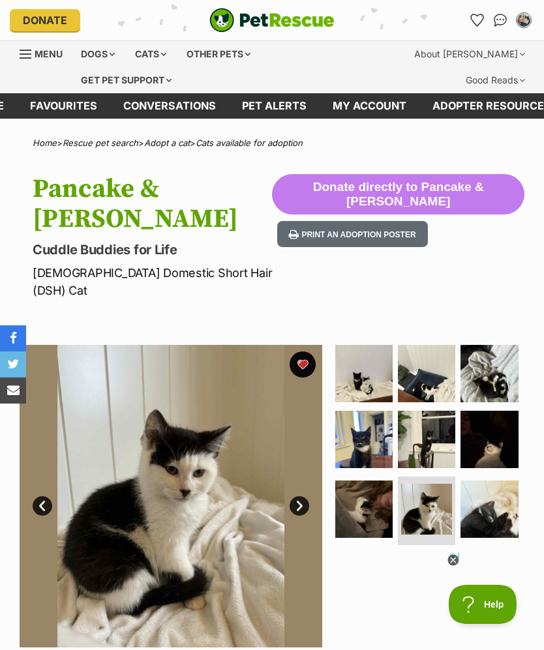
click at [375, 345] on img at bounding box center [363, 373] width 57 height 57
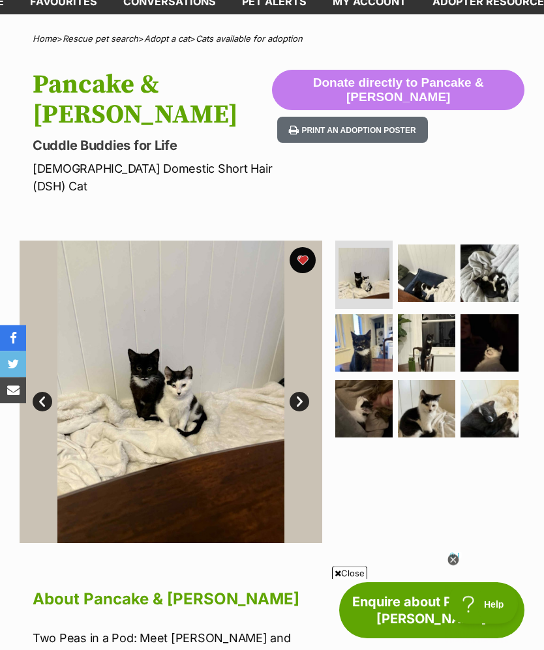
scroll to position [104, 0]
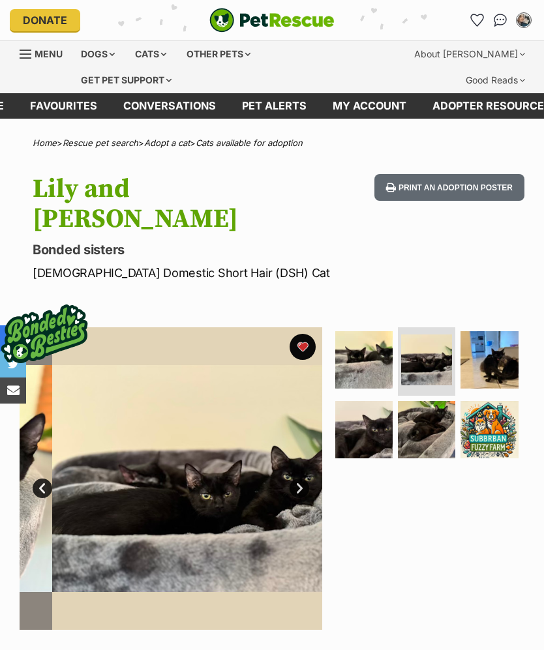
click at [505, 340] on img at bounding box center [488, 359] width 57 height 57
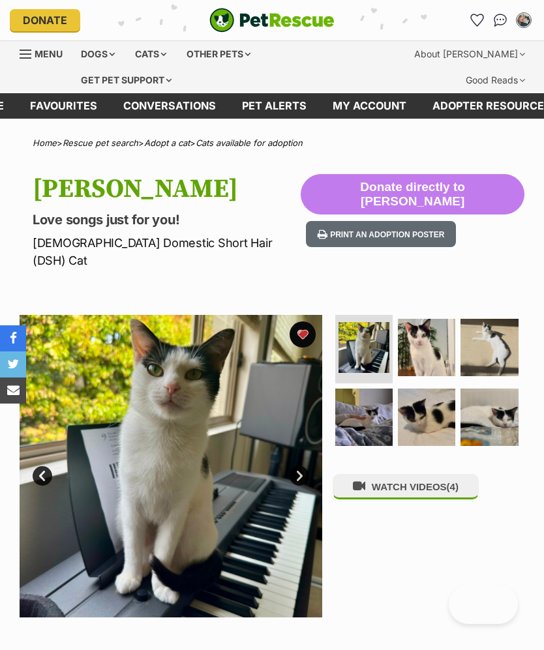
click at [411, 332] on img at bounding box center [426, 347] width 57 height 57
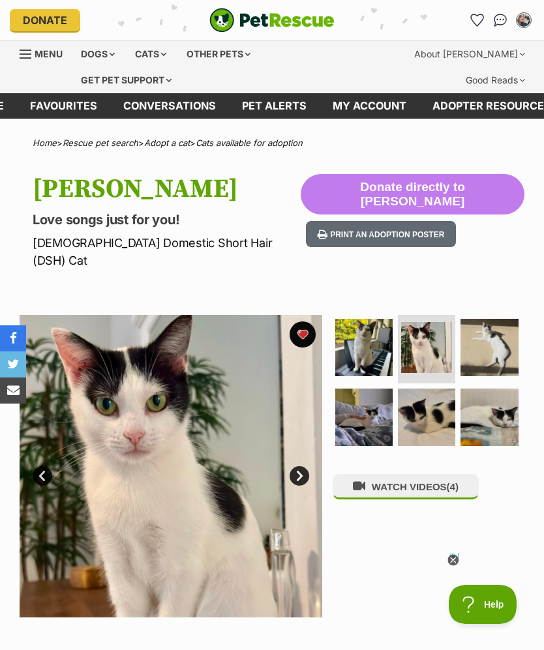
click at [369, 321] on img at bounding box center [363, 347] width 57 height 57
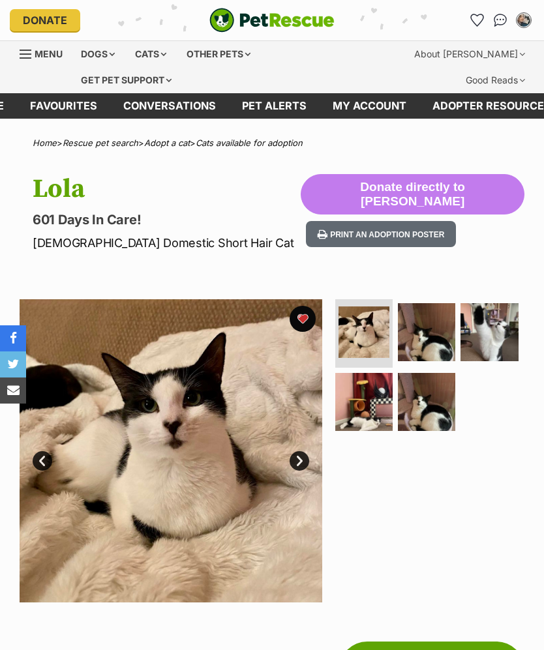
click at [489, 334] on img at bounding box center [488, 331] width 57 height 57
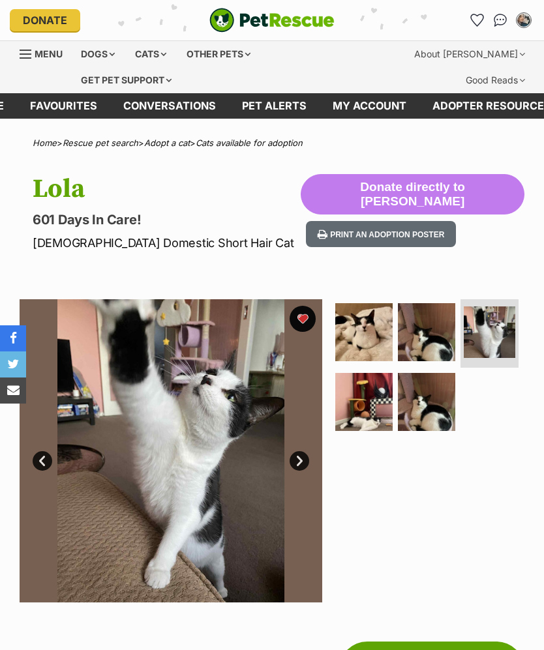
click at [430, 397] on img at bounding box center [426, 401] width 57 height 57
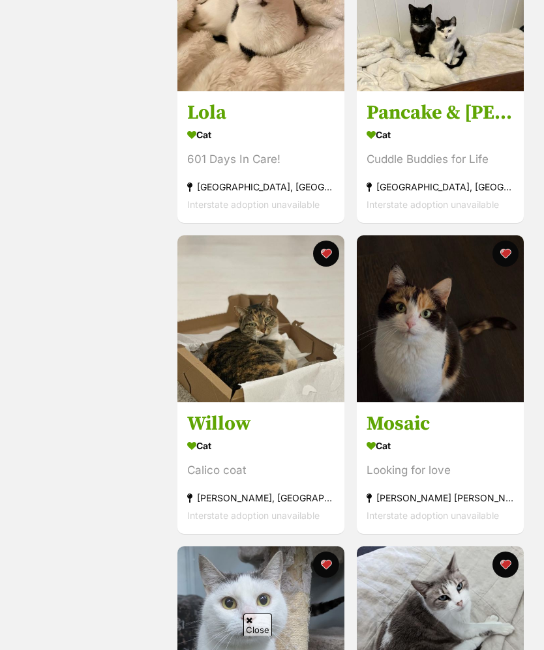
scroll to position [601, 0]
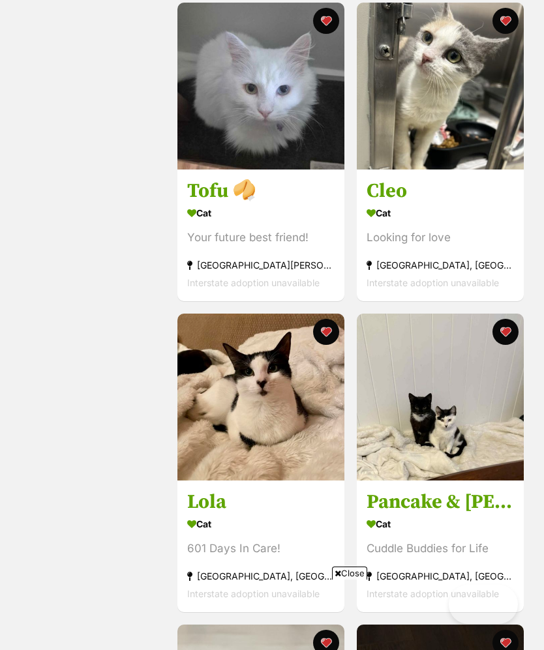
click at [449, 301] on div "[PERSON_NAME] Cat Looking for love [GEOGRAPHIC_DATA], [GEOGRAPHIC_DATA] Interst…" at bounding box center [439, 151] width 169 height 301
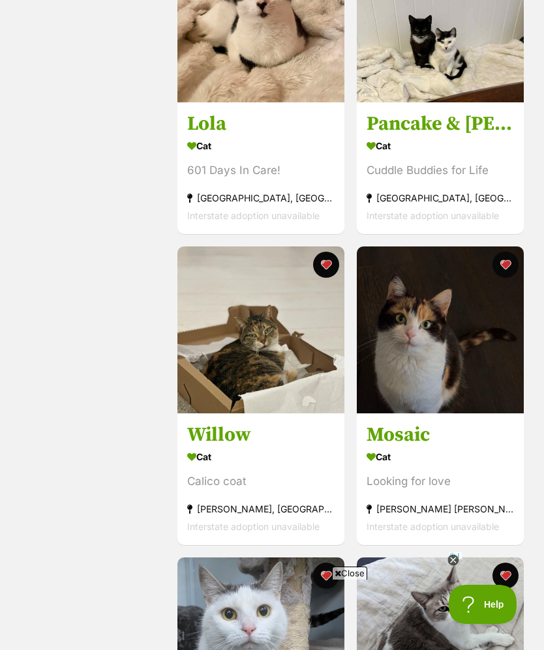
scroll to position [0, 0]
click at [453, 320] on img at bounding box center [440, 329] width 167 height 167
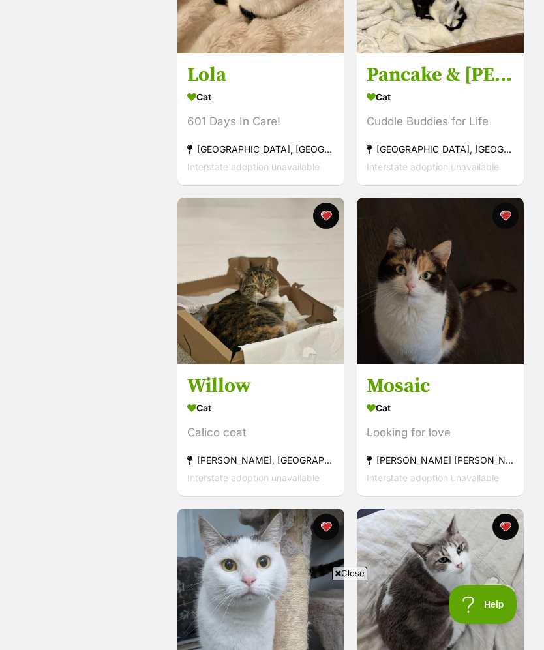
click at [289, 316] on img at bounding box center [260, 281] width 167 height 167
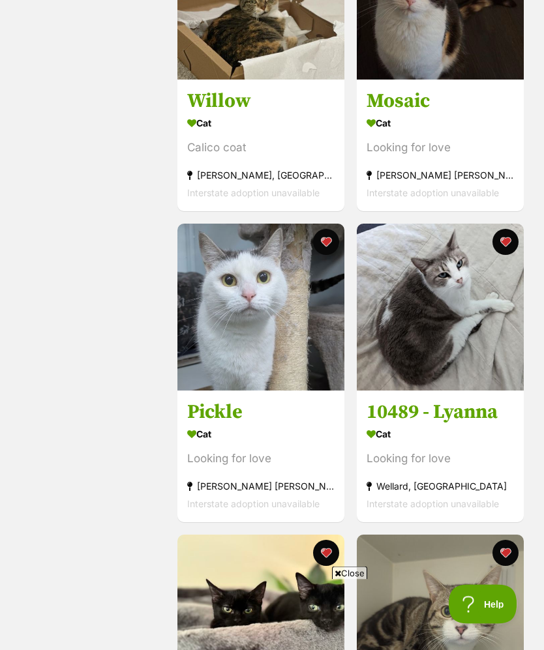
scroll to position [1318, 0]
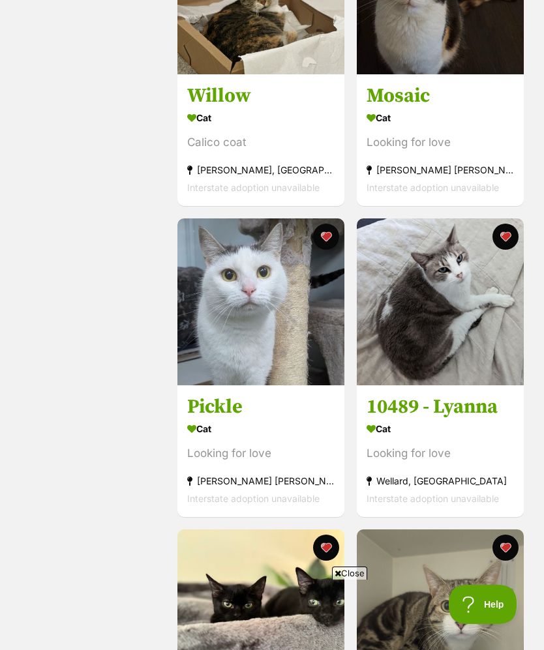
click at [287, 332] on img at bounding box center [260, 301] width 167 height 167
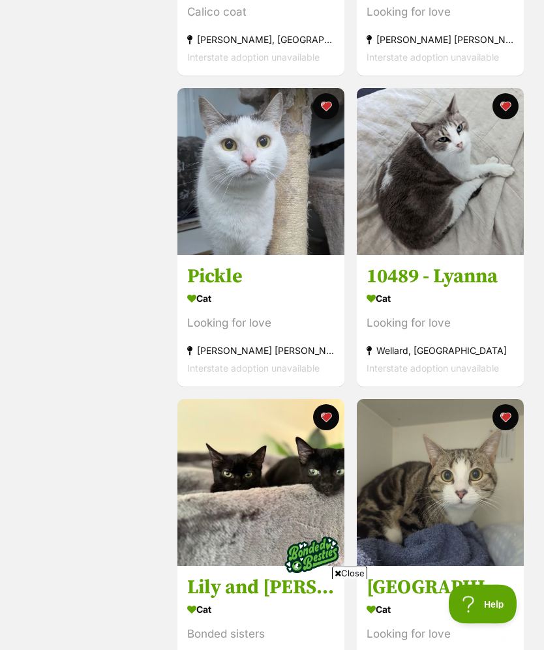
scroll to position [1494, 0]
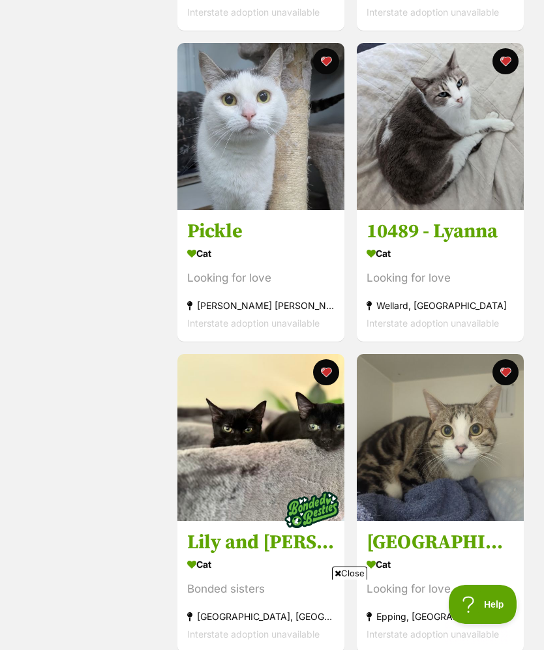
click at [474, 461] on img at bounding box center [440, 437] width 167 height 167
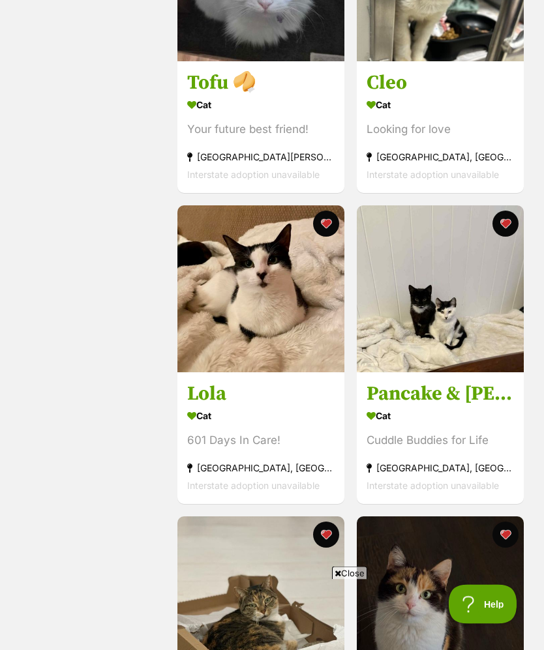
scroll to position [758, 0]
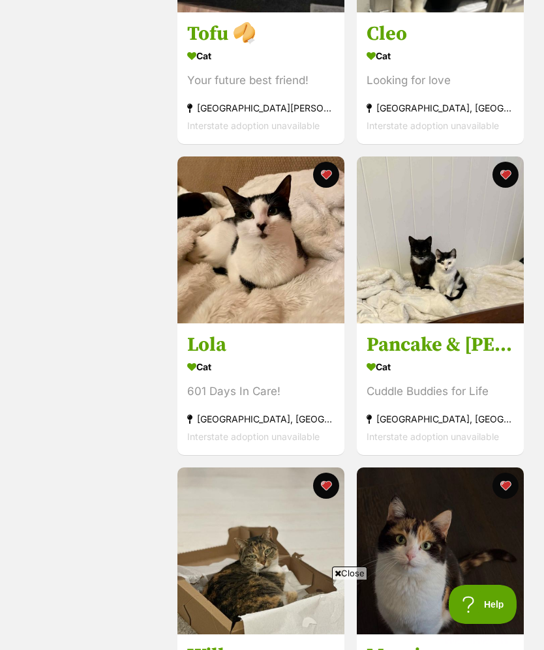
click at [217, 248] on img at bounding box center [260, 239] width 167 height 167
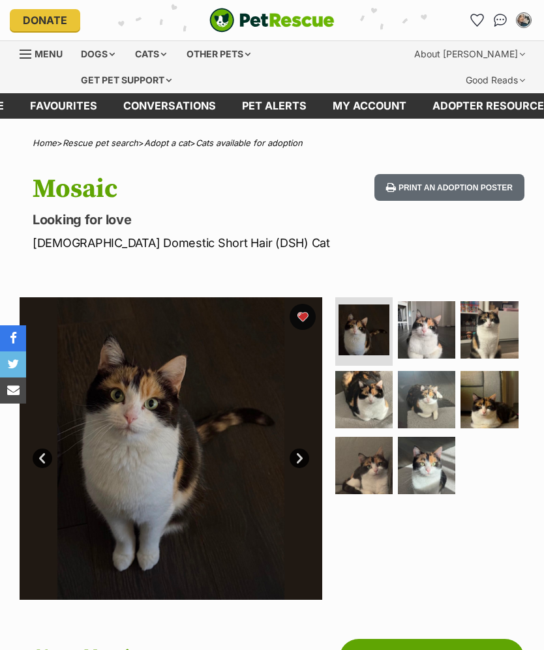
click at [435, 329] on img at bounding box center [426, 329] width 57 height 57
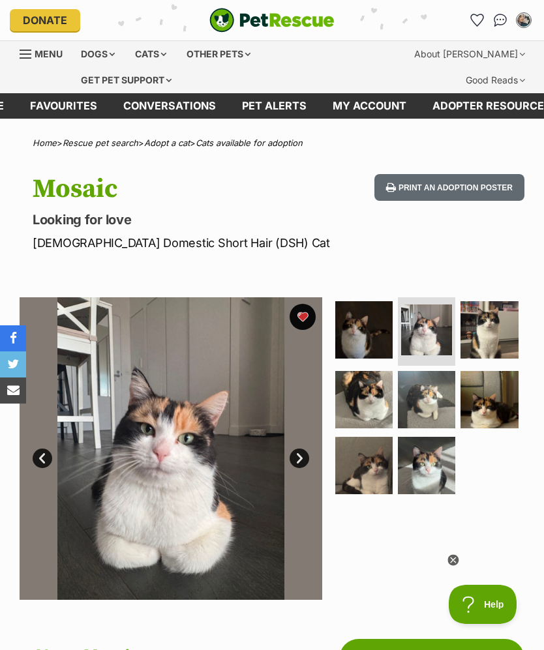
click at [501, 329] on img at bounding box center [488, 329] width 57 height 57
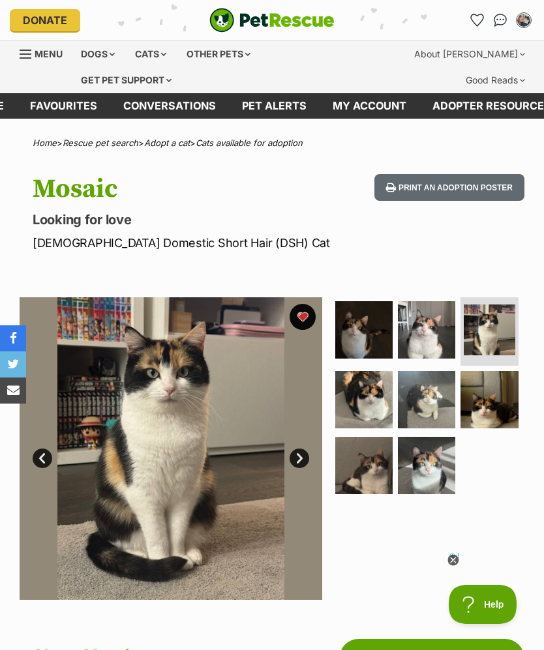
click at [494, 402] on img at bounding box center [488, 399] width 57 height 57
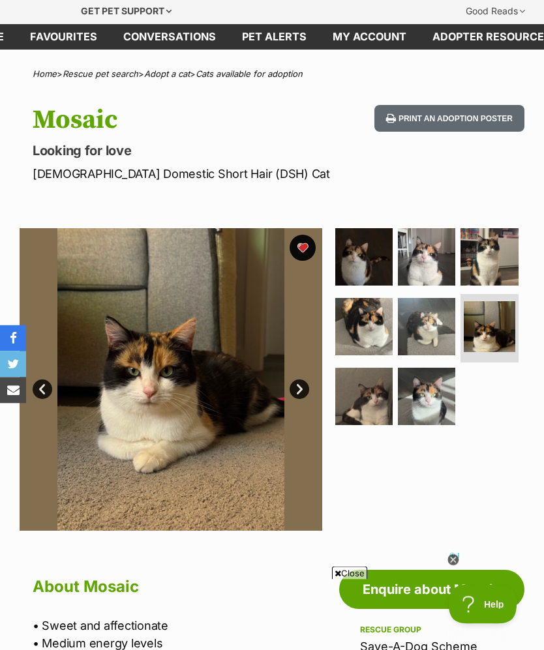
scroll to position [69, 0]
click at [439, 396] on img at bounding box center [426, 396] width 57 height 57
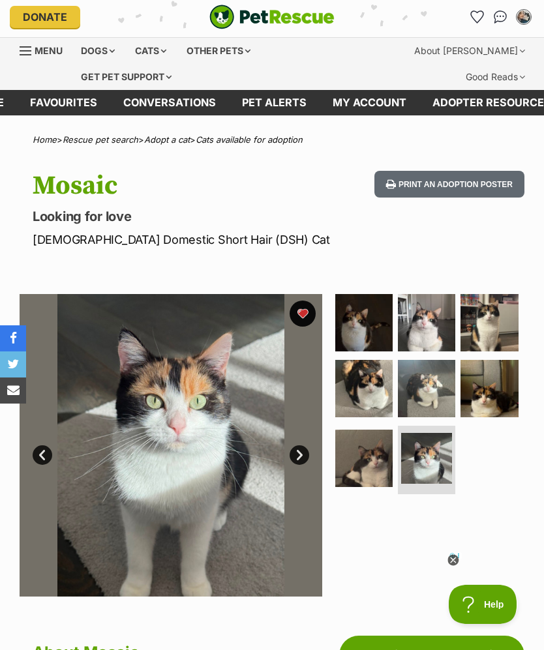
scroll to position [0, 0]
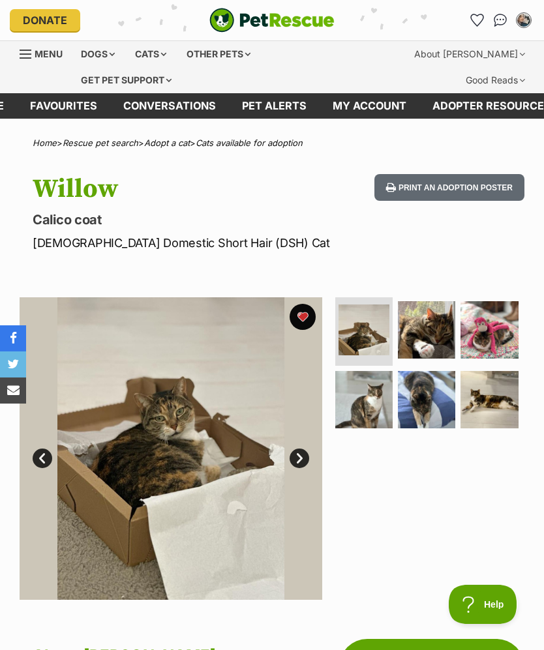
click at [493, 323] on img at bounding box center [488, 329] width 57 height 57
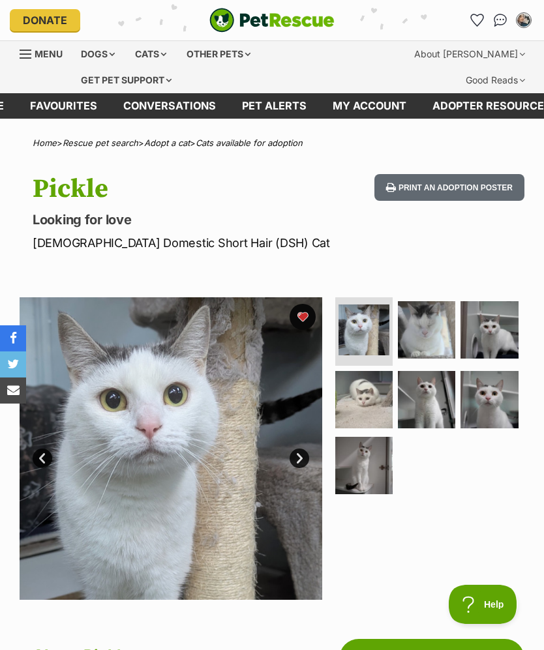
click at [489, 417] on img at bounding box center [488, 399] width 57 height 57
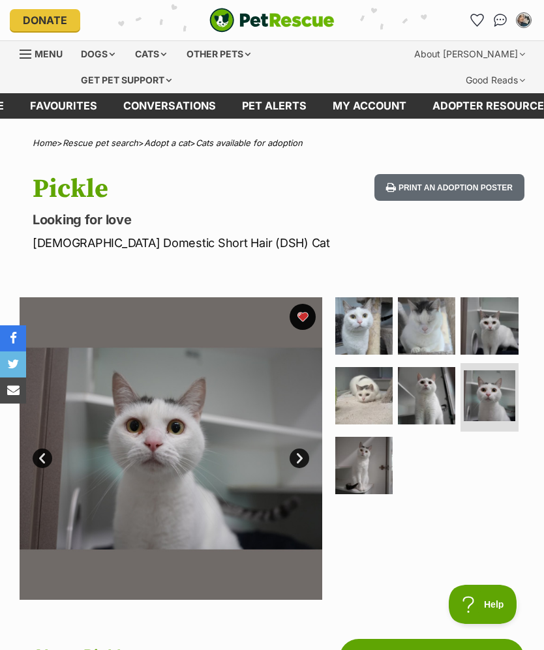
click at [377, 461] on img at bounding box center [363, 465] width 57 height 57
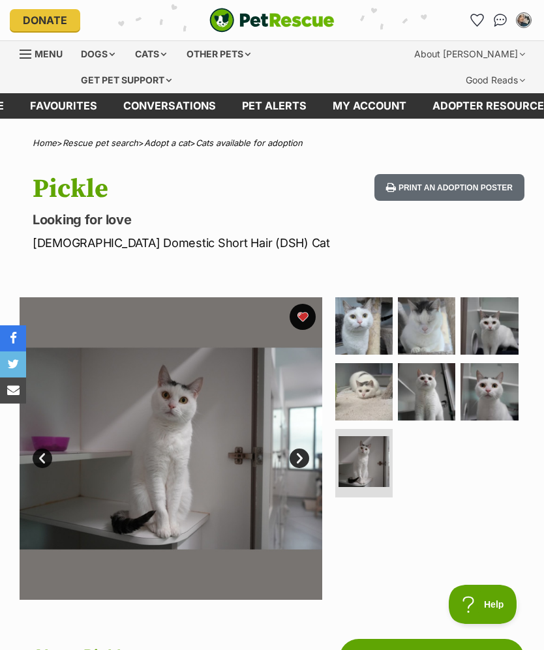
click at [432, 389] on img at bounding box center [426, 391] width 57 height 57
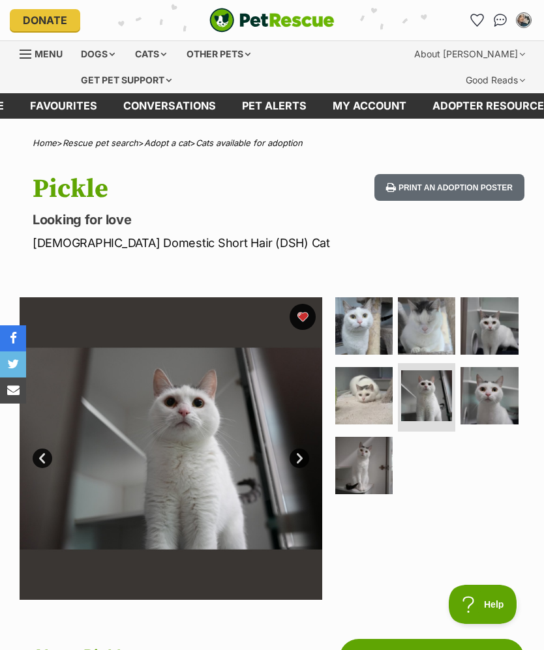
click at [362, 323] on img at bounding box center [363, 325] width 57 height 57
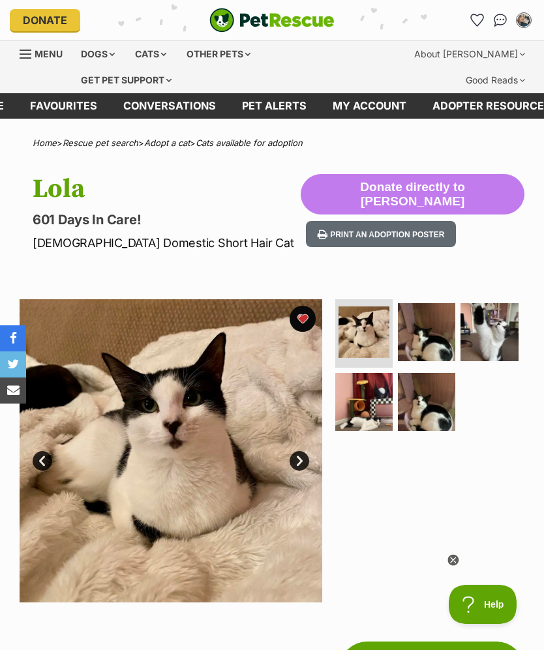
click at [411, 351] on img at bounding box center [426, 331] width 57 height 57
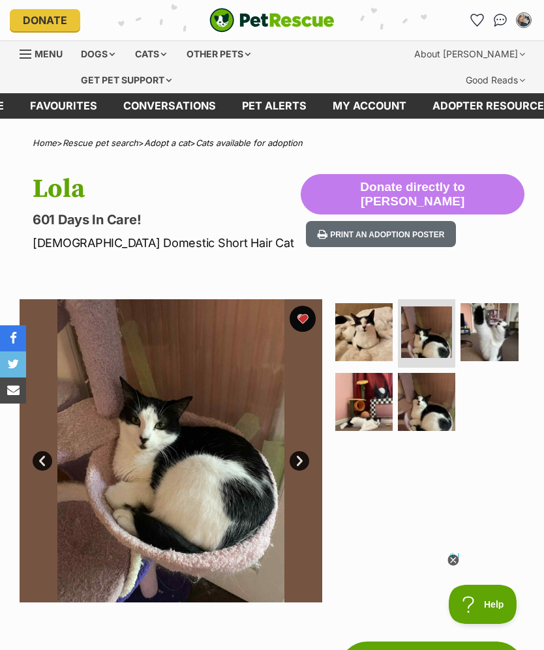
click at [488, 321] on img at bounding box center [488, 331] width 57 height 57
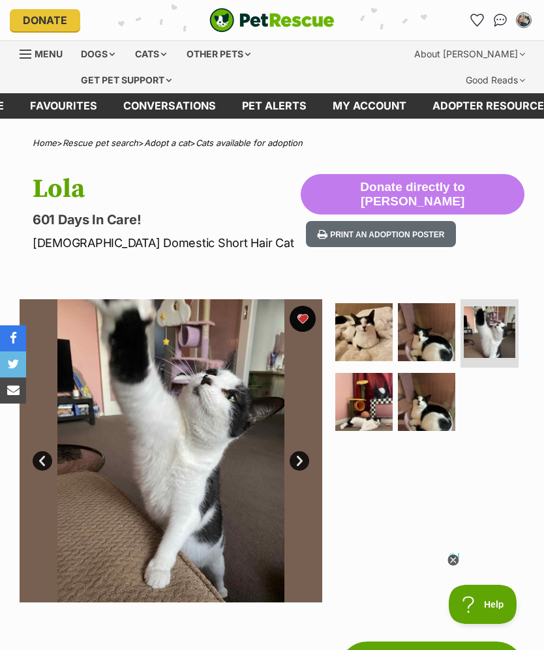
click at [414, 391] on img at bounding box center [426, 401] width 57 height 57
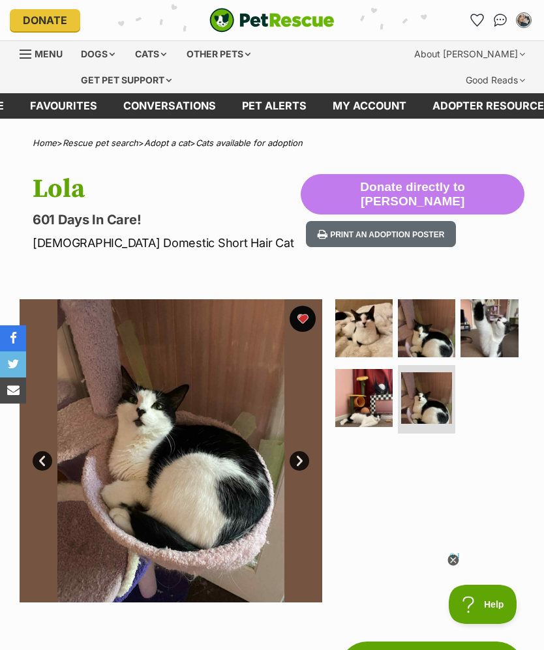
click at [361, 402] on img at bounding box center [363, 397] width 57 height 57
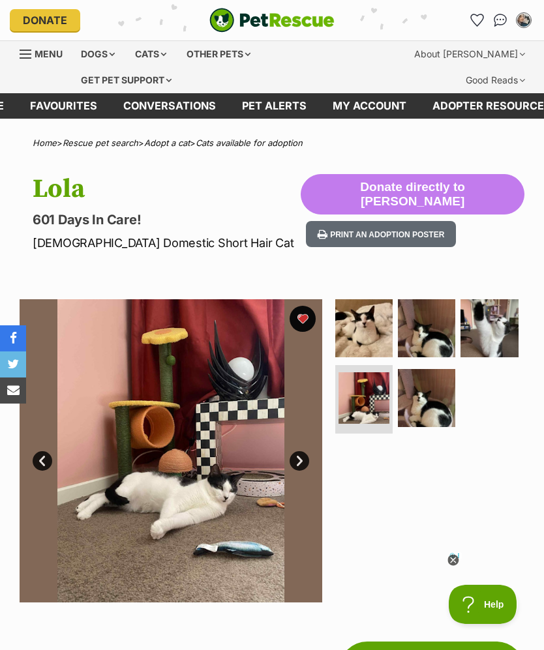
click at [361, 323] on img at bounding box center [363, 327] width 57 height 57
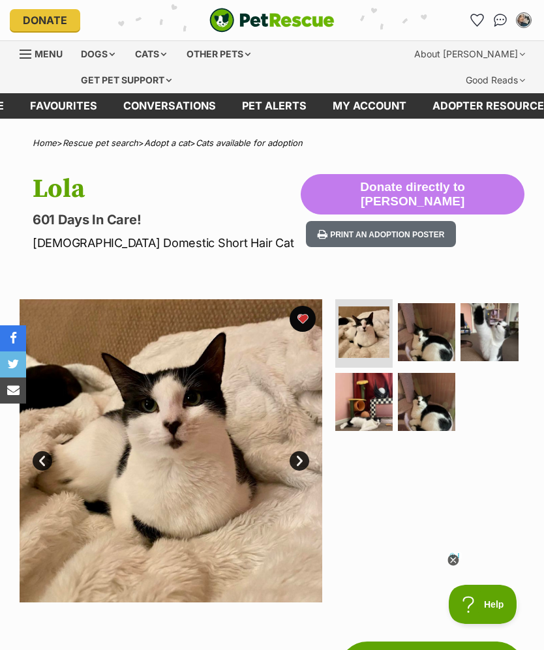
click at [422, 408] on img at bounding box center [426, 401] width 57 height 57
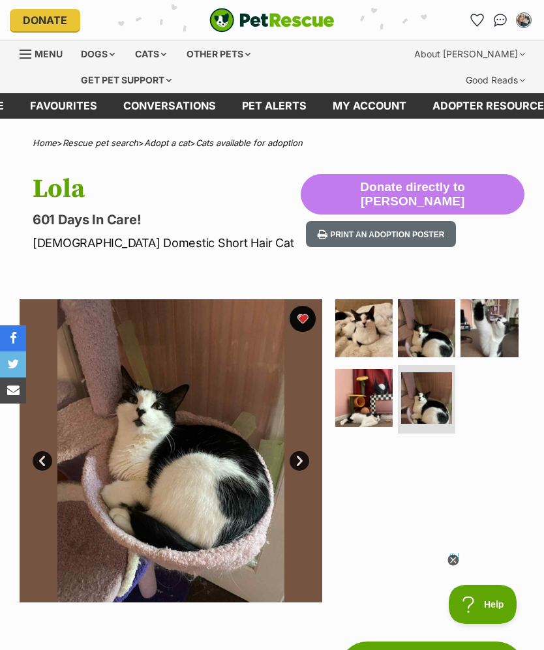
click at [366, 323] on img at bounding box center [363, 327] width 57 height 57
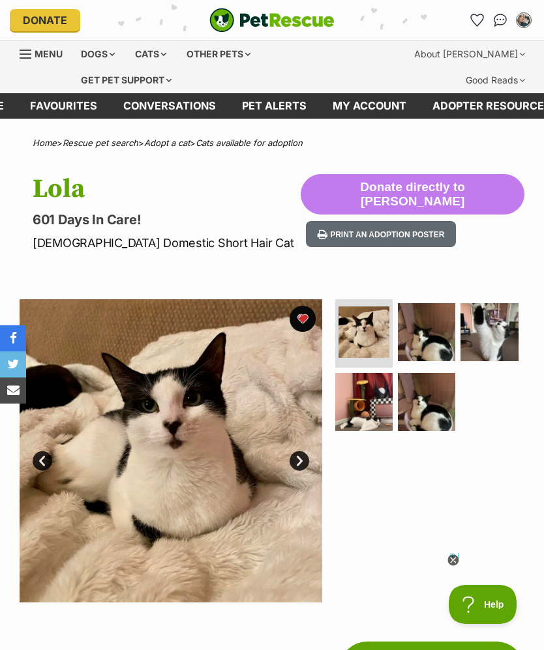
click at [456, 560] on icon at bounding box center [452, 560] width 11 height 11
click at [456, 558] on icon at bounding box center [452, 560] width 11 height 11
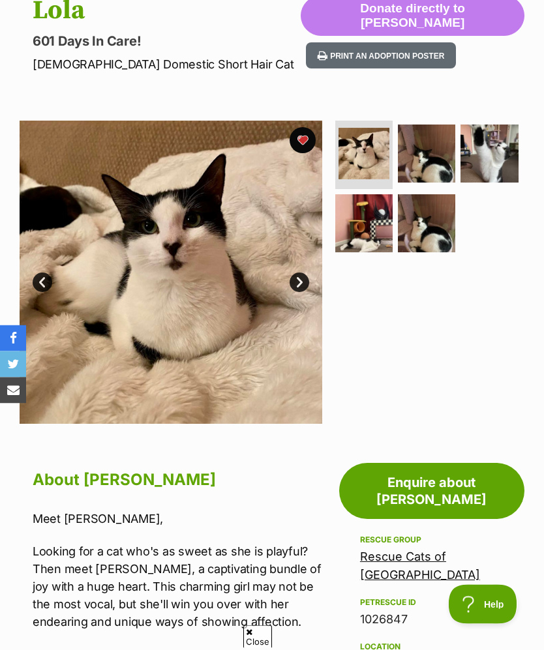
scroll to position [179, 0]
